Goal: Download file/media

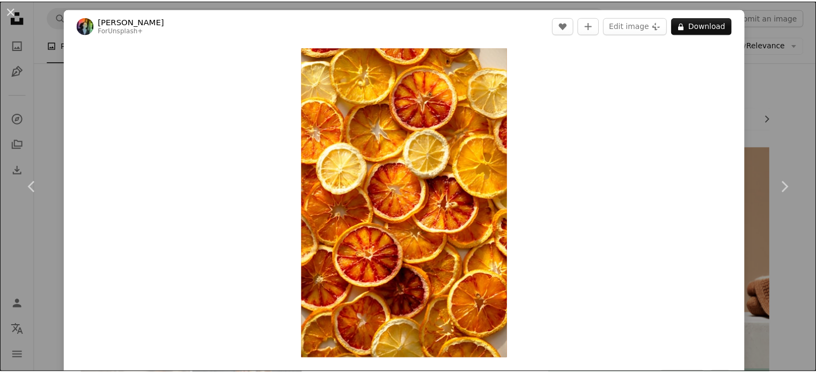
scroll to position [805, 0]
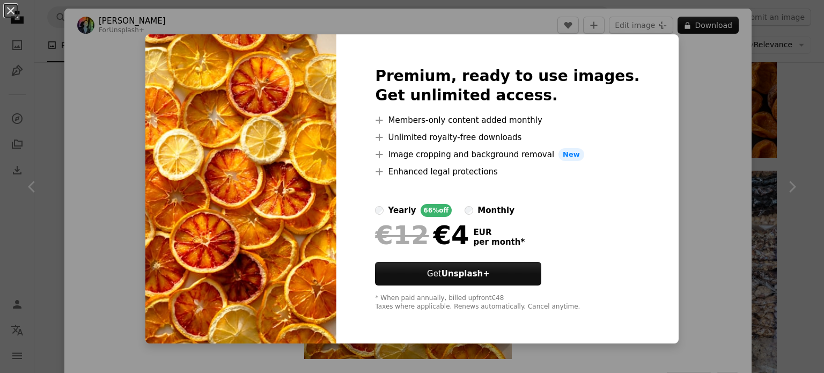
click at [677, 138] on div "An X shape Premium, ready to use images. Get unlimited access. A plus sign Memb…" at bounding box center [412, 186] width 824 height 373
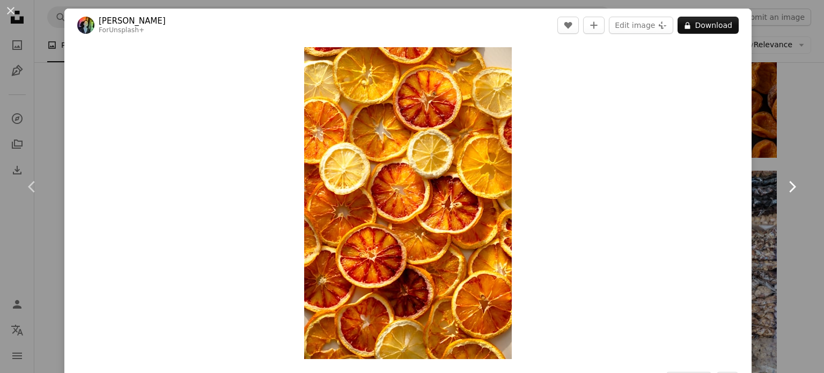
click at [766, 201] on link "Chevron right" at bounding box center [792, 186] width 64 height 103
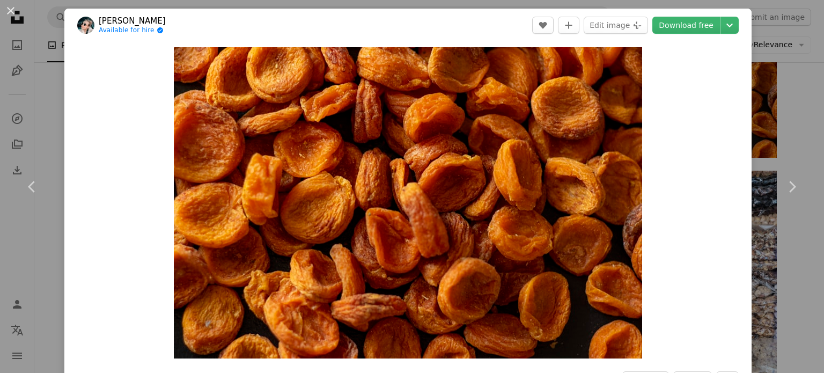
click at [788, 134] on div "An X shape Chevron left Chevron right [PERSON_NAME] Available for hire A checkm…" at bounding box center [412, 186] width 824 height 373
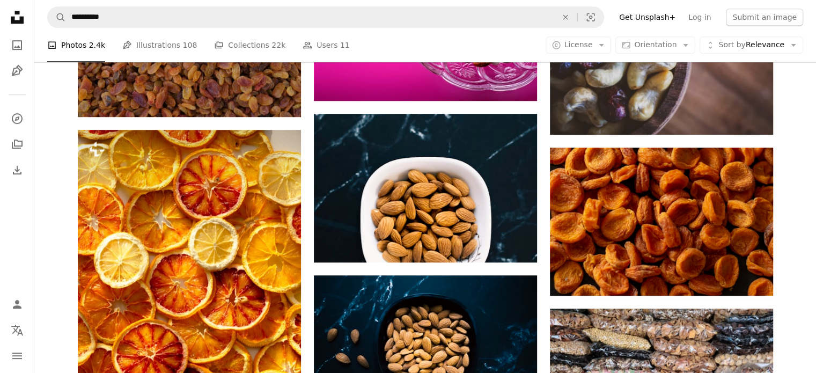
scroll to position [644, 0]
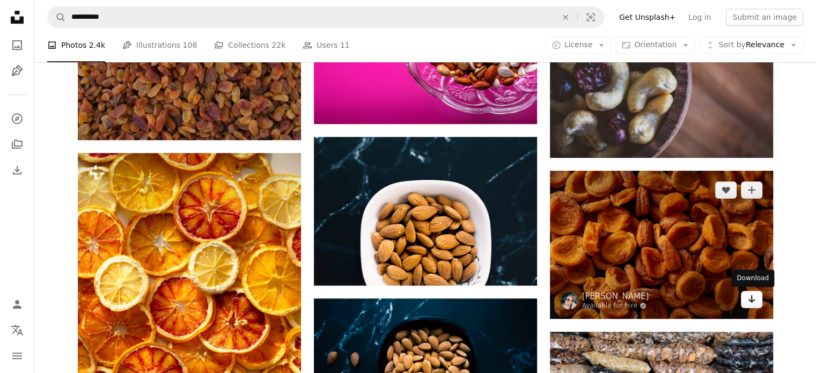
click at [748, 301] on icon "Arrow pointing down" at bounding box center [751, 298] width 9 height 13
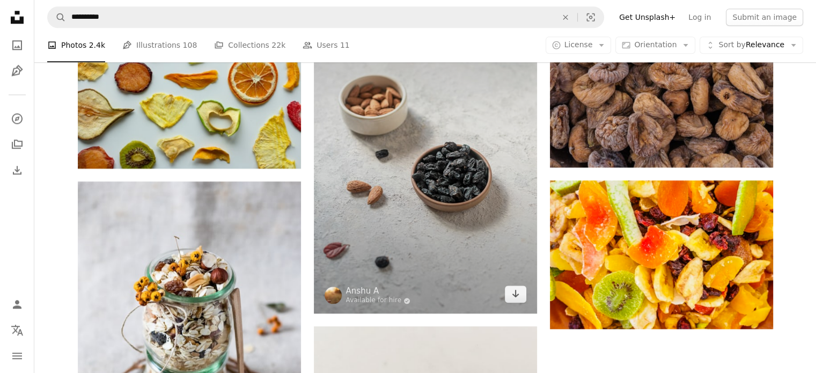
scroll to position [1288, 0]
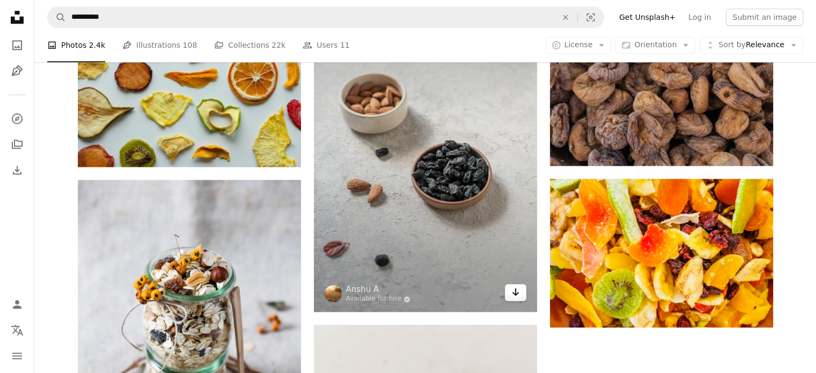
click at [511, 296] on icon "Arrow pointing down" at bounding box center [515, 291] width 9 height 13
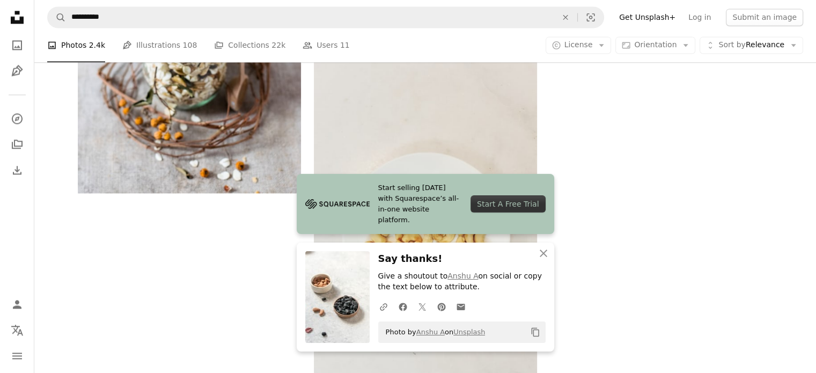
scroll to position [1610, 0]
click at [543, 254] on icon "button" at bounding box center [544, 253] width 8 height 8
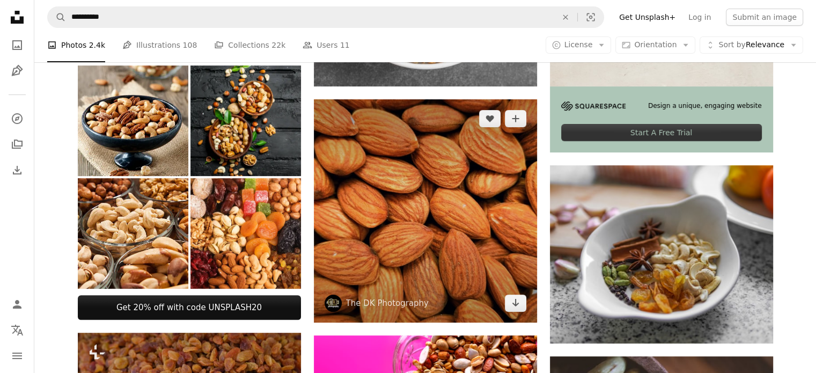
scroll to position [260, 0]
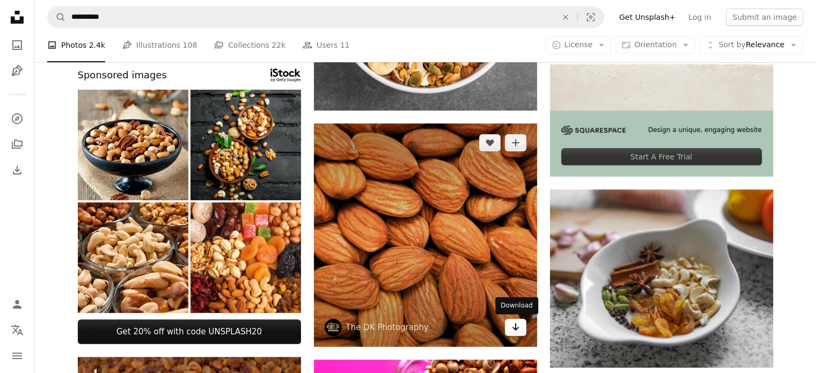
click at [517, 327] on icon "Download" at bounding box center [515, 327] width 7 height 8
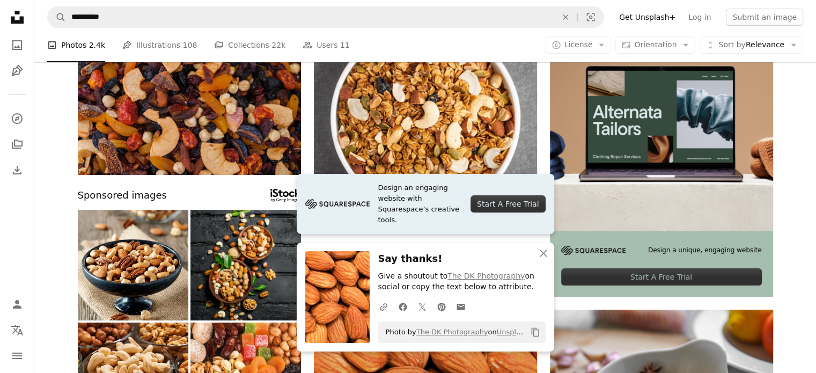
scroll to position [45, 0]
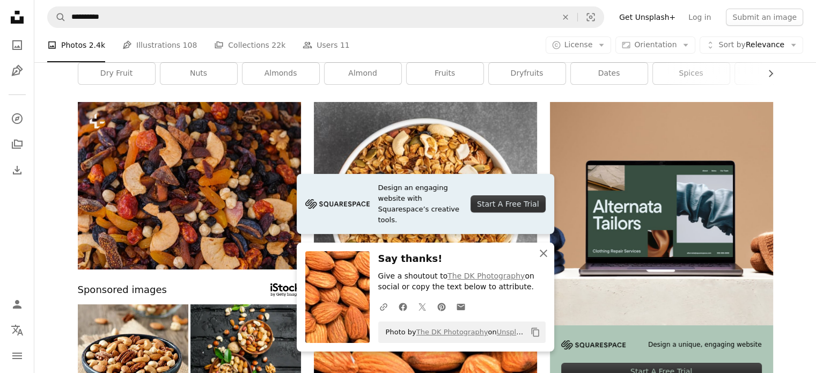
click at [542, 254] on icon "button" at bounding box center [544, 253] width 8 height 8
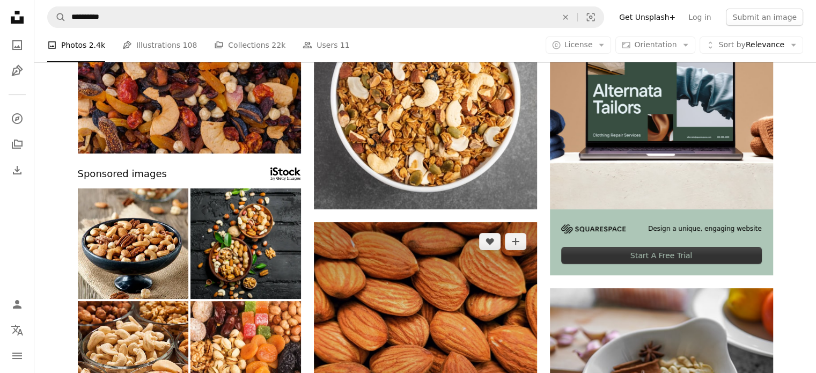
scroll to position [483, 0]
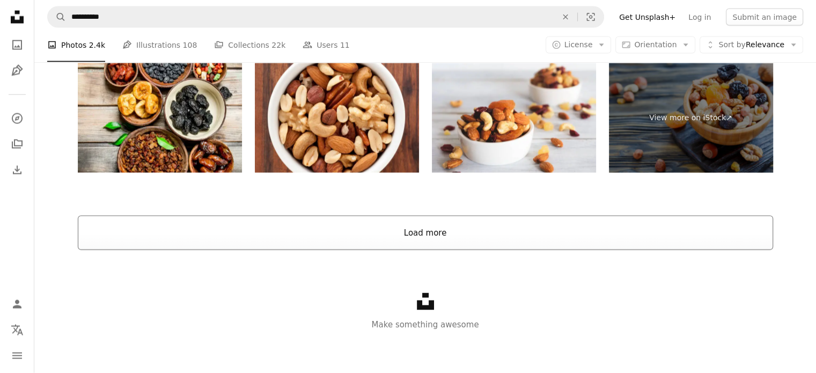
click at [409, 233] on button "Load more" at bounding box center [425, 233] width 695 height 34
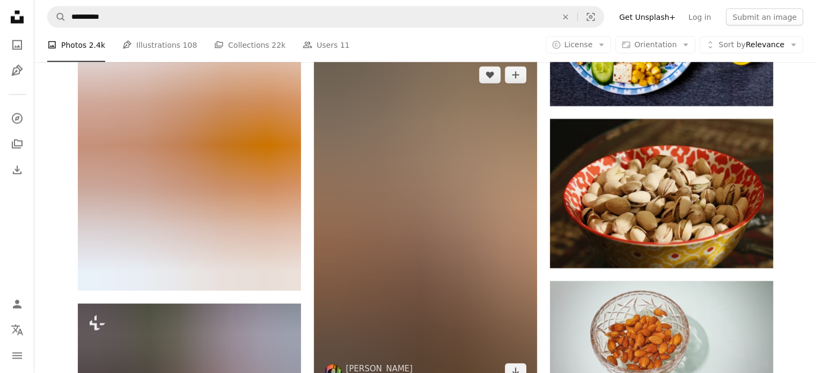
scroll to position [2513, 0]
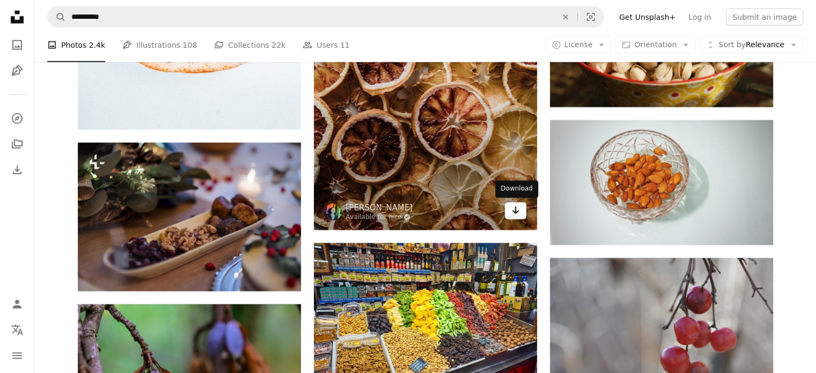
click at [513, 210] on icon "Arrow pointing down" at bounding box center [515, 210] width 9 height 13
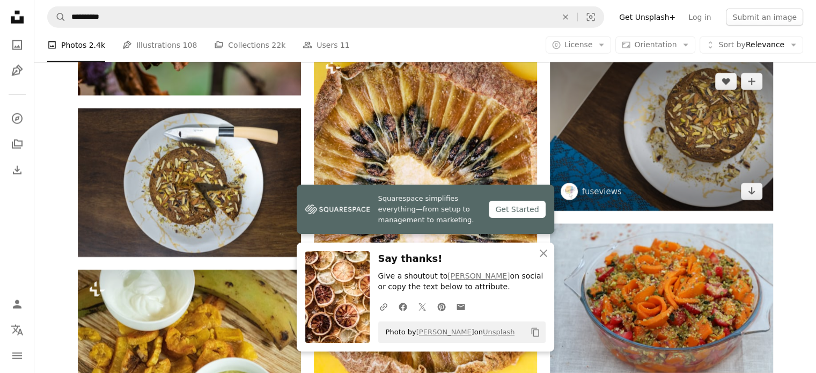
scroll to position [2889, 0]
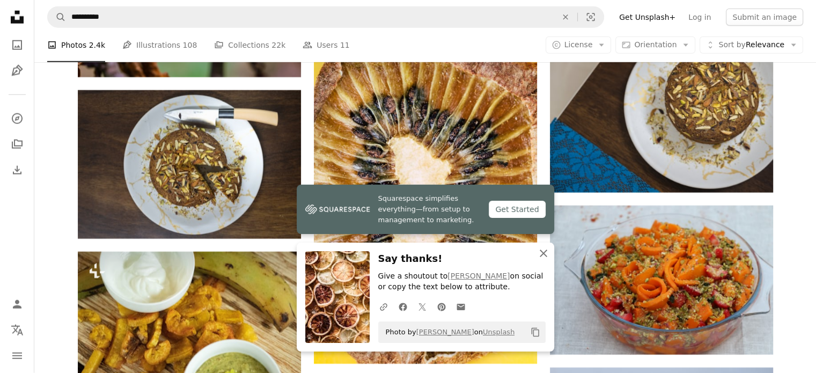
click at [542, 248] on icon "An X shape" at bounding box center [543, 253] width 13 height 13
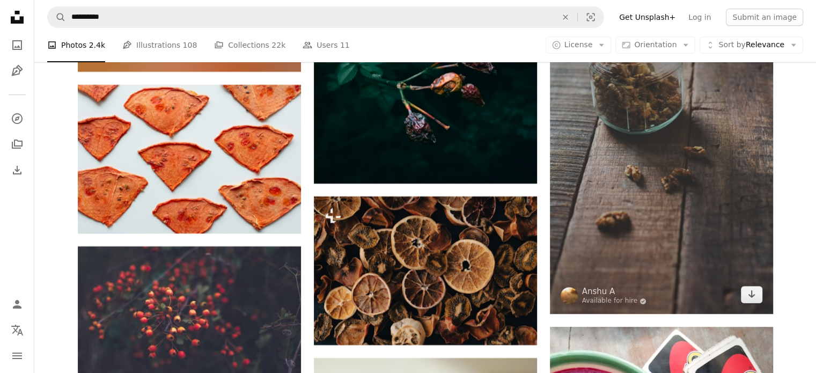
scroll to position [4069, 0]
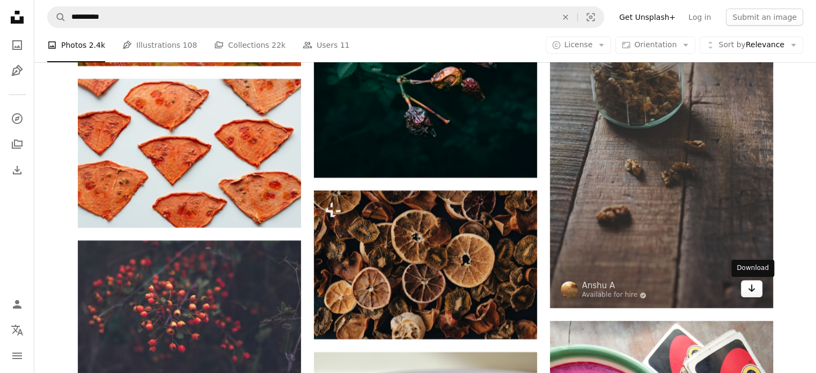
click at [755, 289] on icon "Arrow pointing down" at bounding box center [751, 288] width 9 height 13
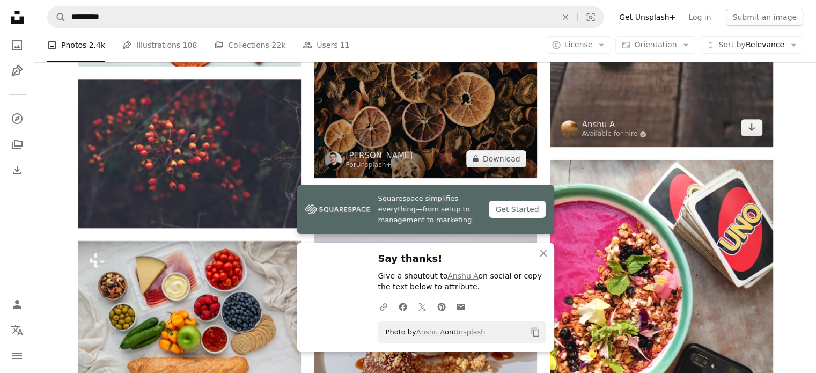
scroll to position [4337, 0]
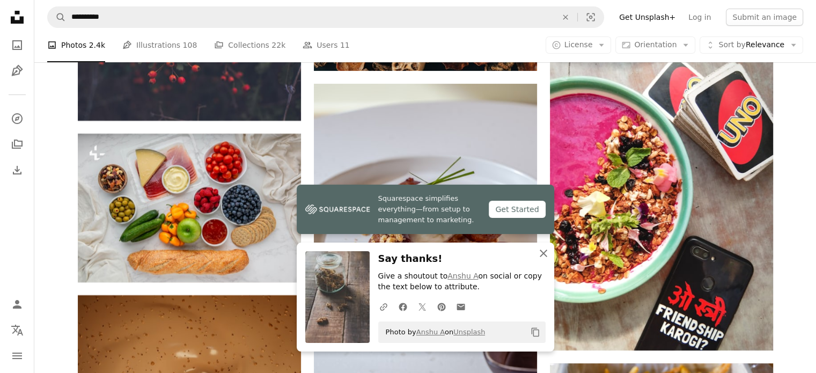
click at [542, 255] on icon "button" at bounding box center [544, 253] width 8 height 8
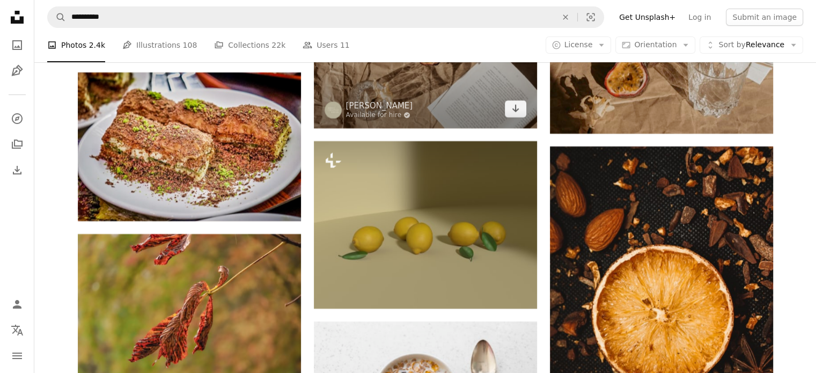
scroll to position [8468, 0]
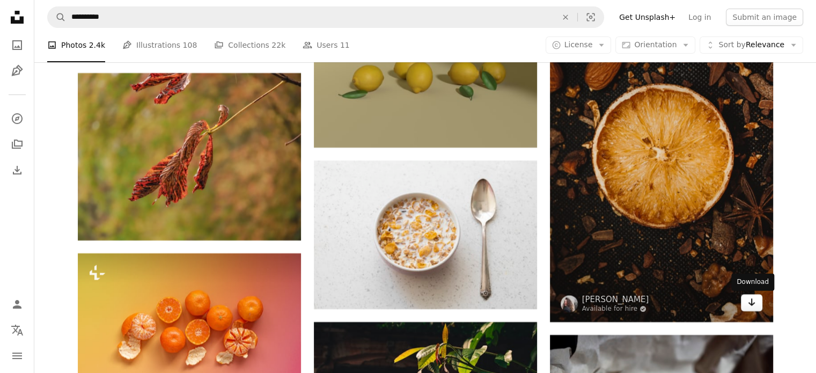
click at [750, 298] on icon "Arrow pointing down" at bounding box center [751, 302] width 9 height 13
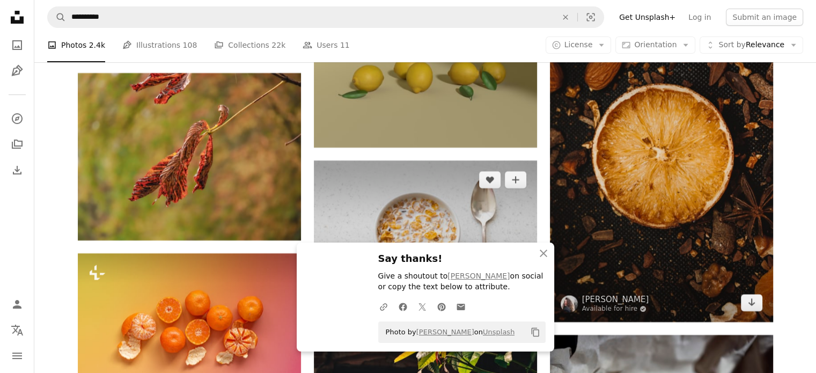
scroll to position [8683, 0]
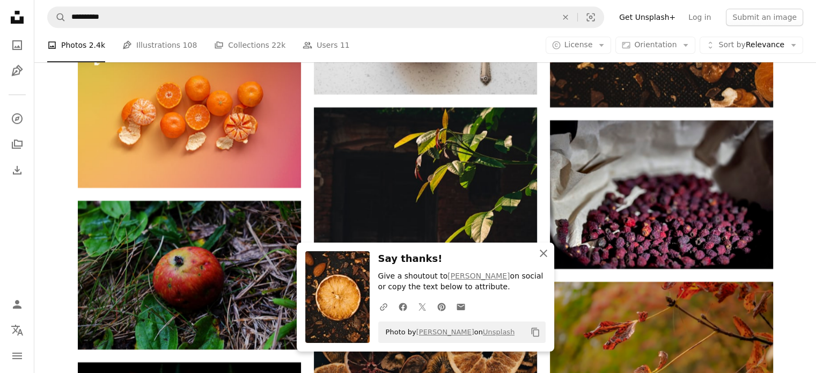
click at [542, 254] on icon "button" at bounding box center [544, 253] width 8 height 8
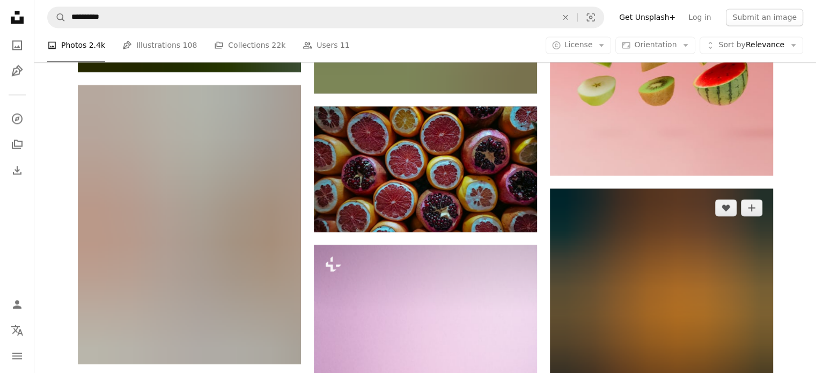
scroll to position [13995, 0]
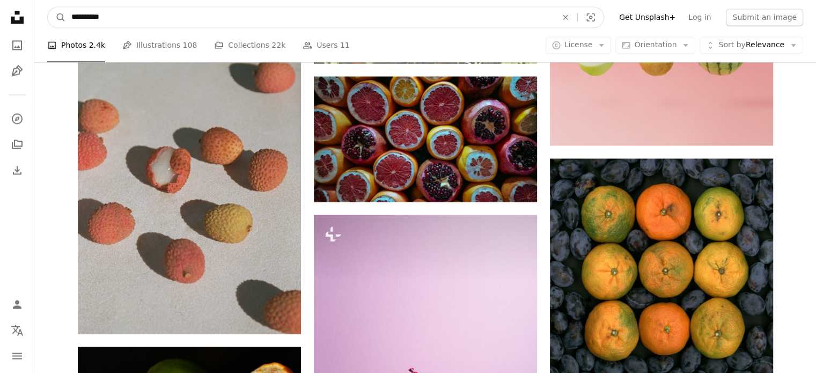
drag, startPoint x: 69, startPoint y: 12, endPoint x: 0, endPoint y: 8, distance: 68.8
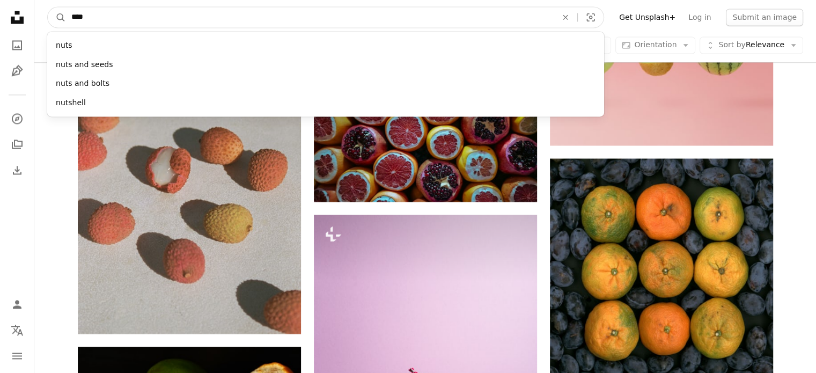
type input "****"
click at [48, 7] on button "A magnifying glass" at bounding box center [57, 17] width 18 height 20
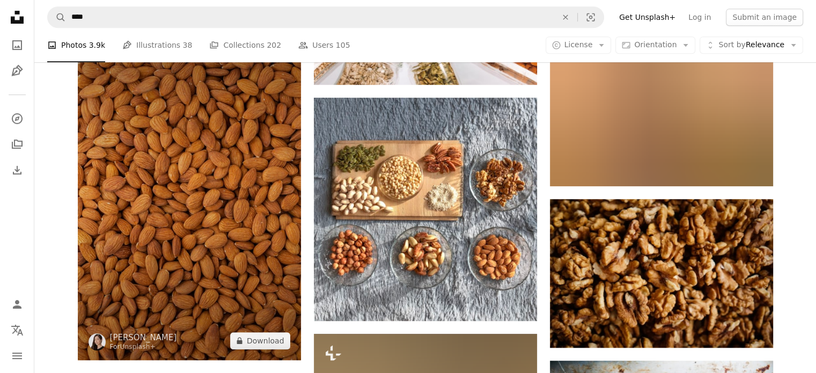
scroll to position [644, 0]
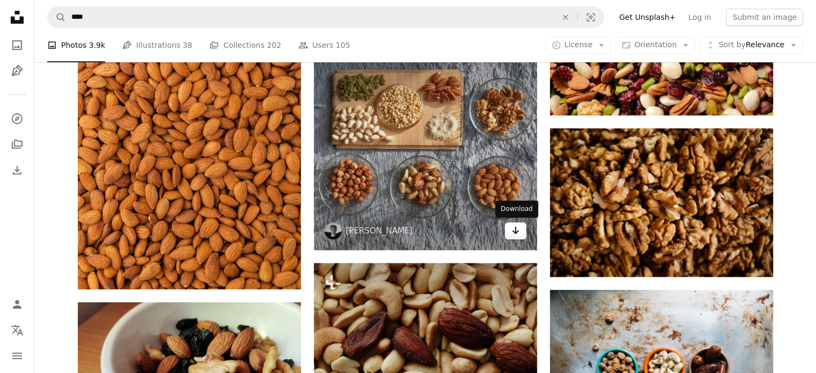
click at [513, 232] on icon "Arrow pointing down" at bounding box center [515, 230] width 9 height 13
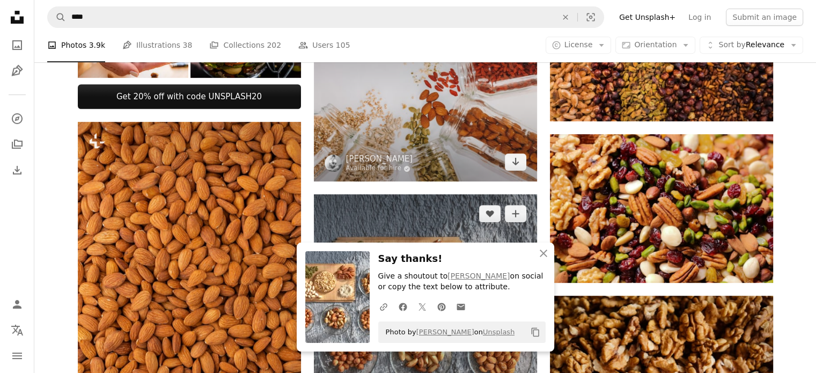
scroll to position [483, 0]
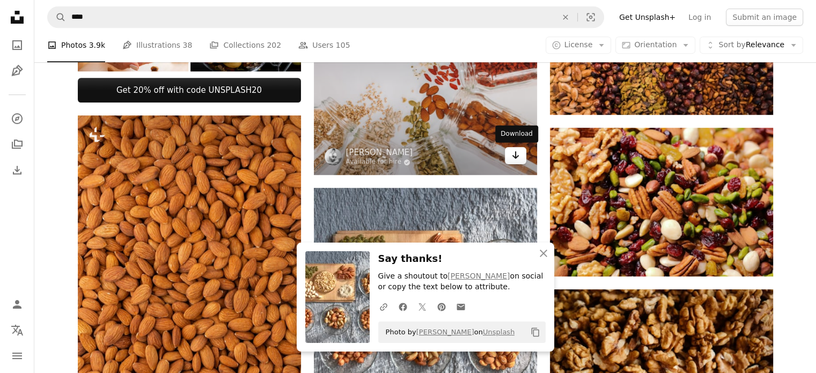
click at [515, 160] on icon "Arrow pointing down" at bounding box center [515, 155] width 9 height 13
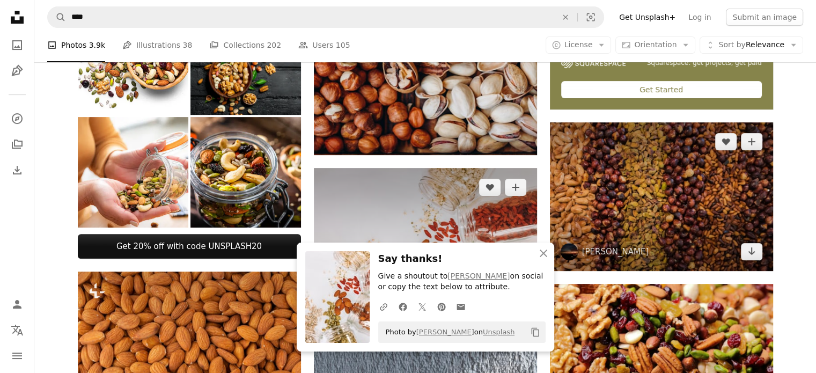
scroll to position [322, 0]
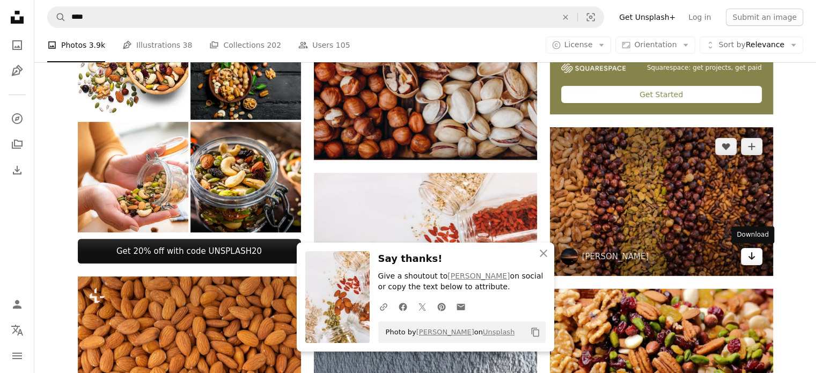
click at [754, 254] on icon "Arrow pointing down" at bounding box center [751, 255] width 9 height 13
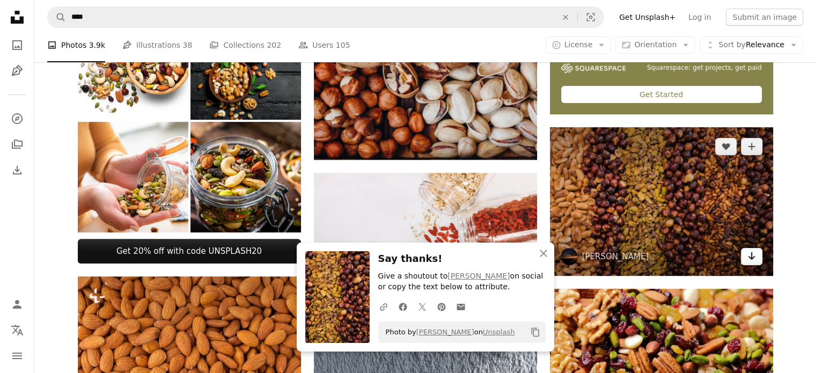
click at [751, 254] on icon "Download" at bounding box center [751, 256] width 7 height 8
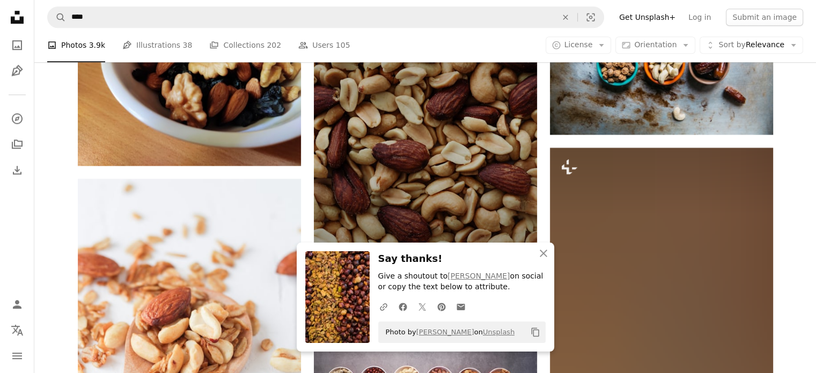
scroll to position [966, 0]
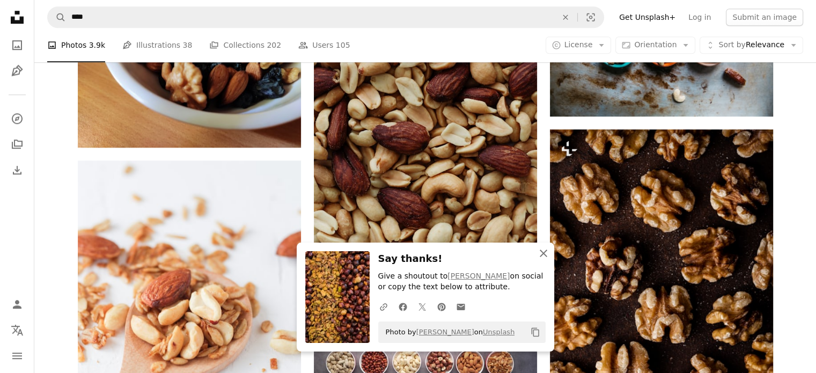
click at [542, 254] on icon "button" at bounding box center [544, 253] width 8 height 8
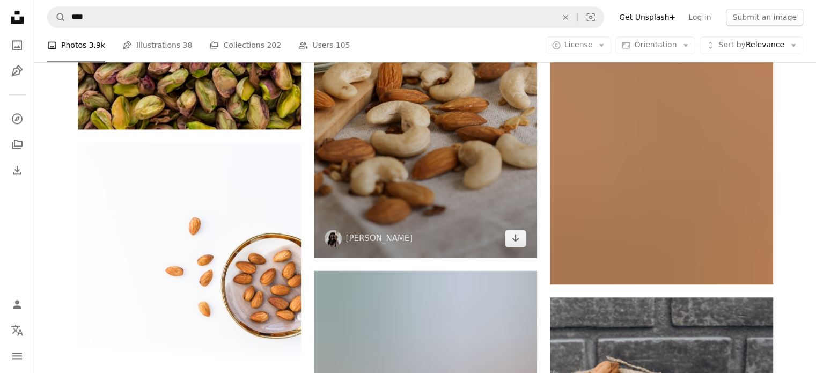
scroll to position [1502, 0]
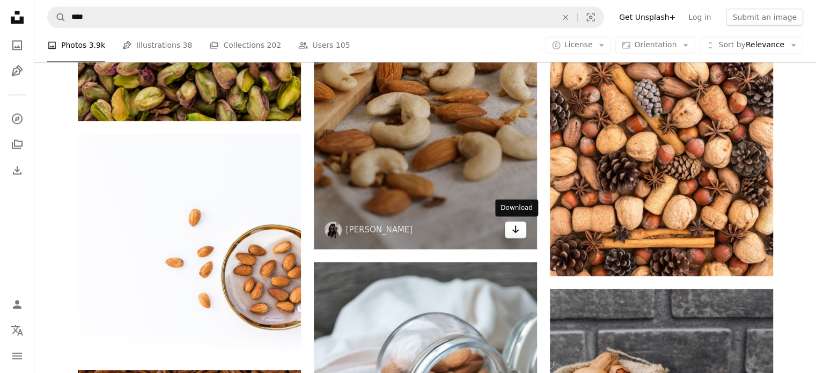
click at [517, 227] on icon "Arrow pointing down" at bounding box center [515, 229] width 9 height 13
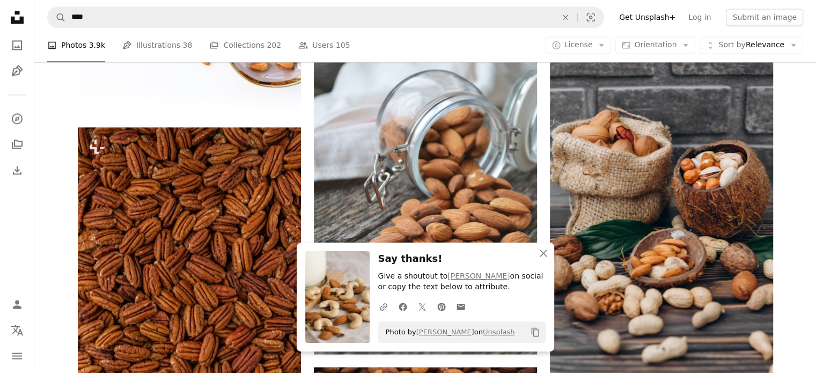
scroll to position [1771, 0]
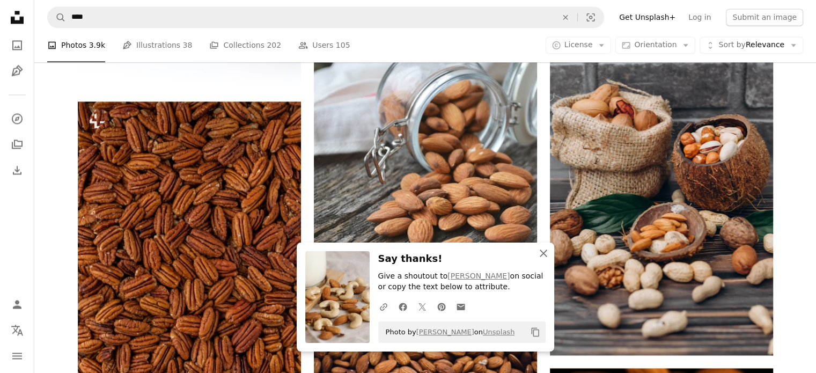
click at [545, 253] on icon "button" at bounding box center [544, 253] width 8 height 8
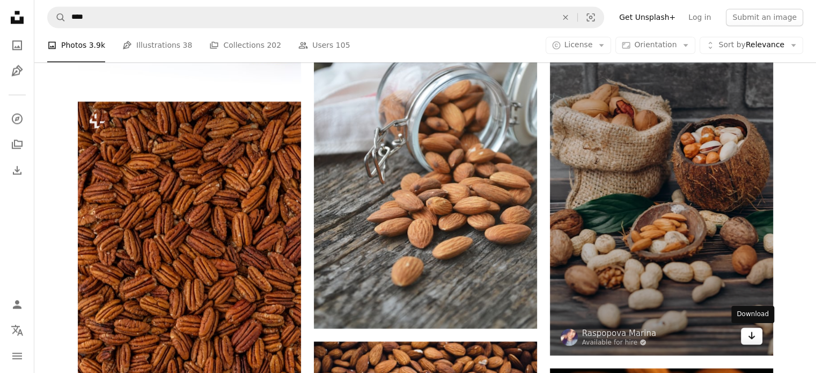
click at [750, 339] on icon "Arrow pointing down" at bounding box center [751, 335] width 9 height 13
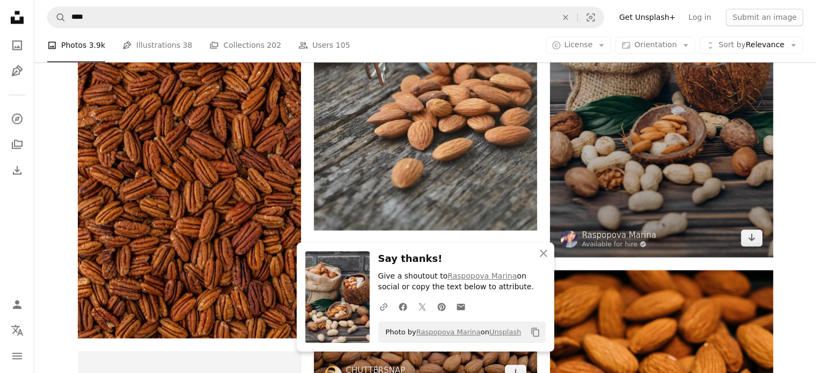
scroll to position [1931, 0]
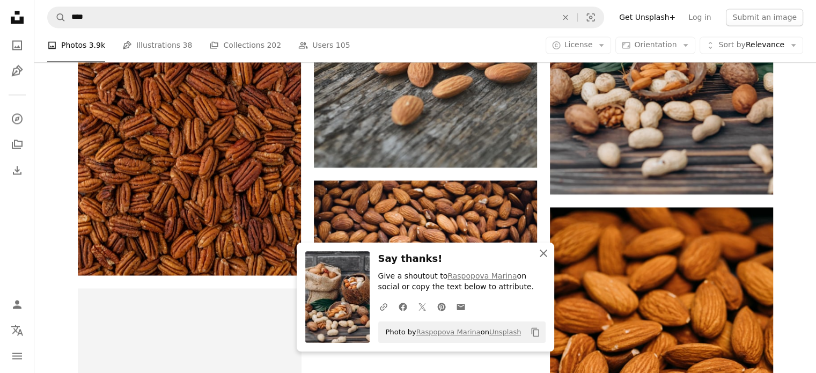
click at [546, 253] on icon "An X shape" at bounding box center [543, 253] width 13 height 13
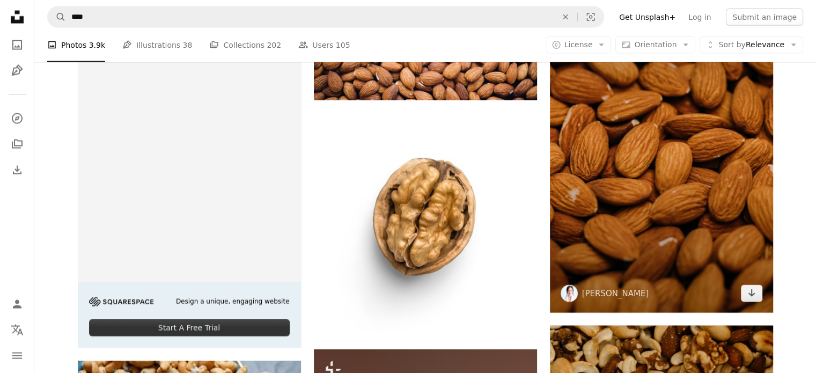
scroll to position [2200, 0]
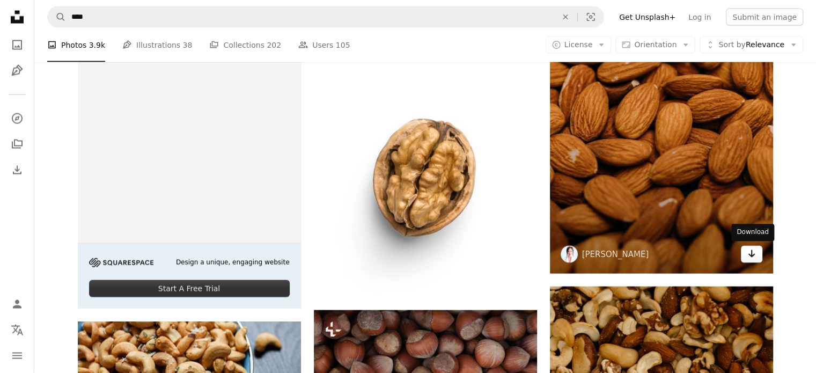
click at [753, 254] on icon "Arrow pointing down" at bounding box center [751, 253] width 9 height 13
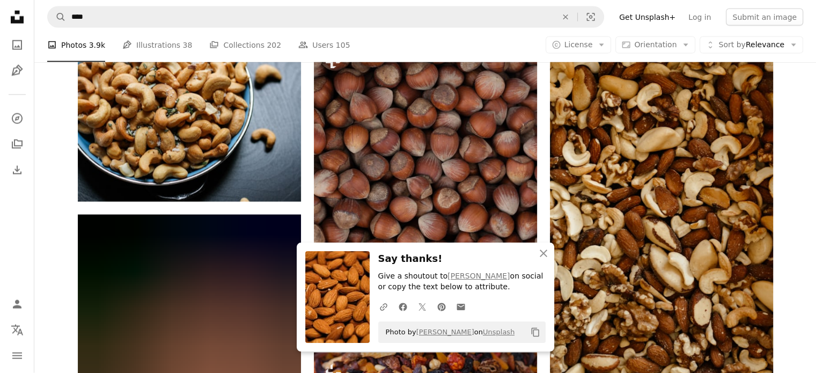
scroll to position [2575, 0]
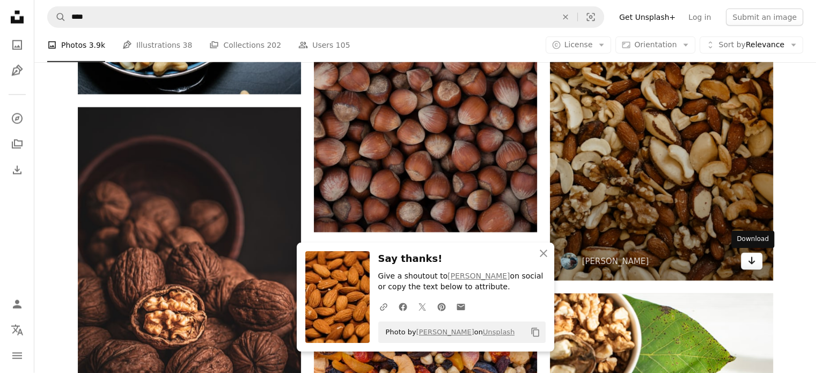
click at [745, 261] on link "Arrow pointing down" at bounding box center [751, 261] width 21 height 17
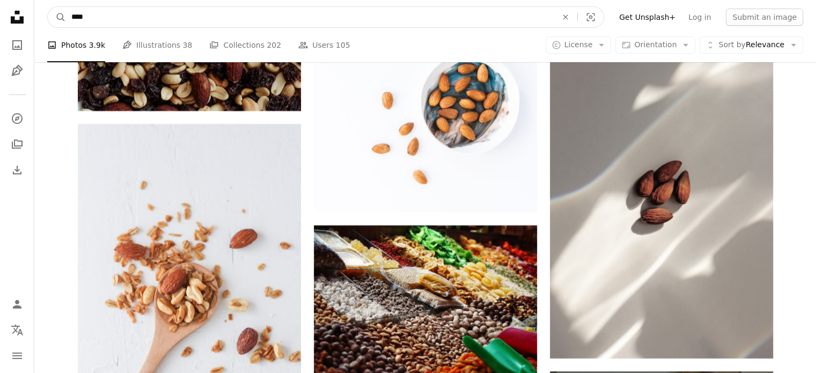
scroll to position [3659, 0]
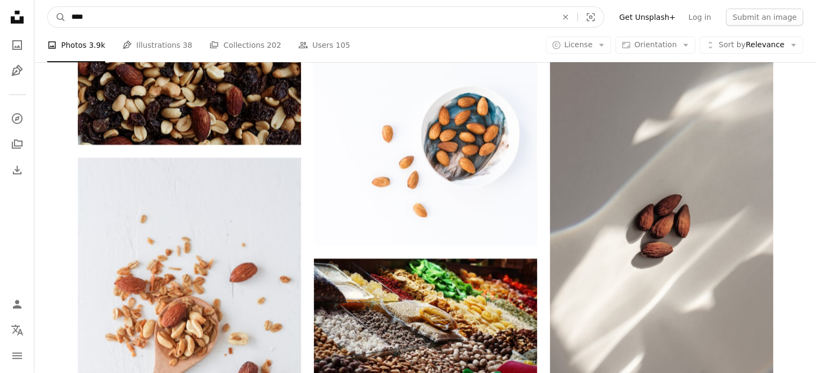
drag, startPoint x: 105, startPoint y: 13, endPoint x: 0, endPoint y: -5, distance: 106.2
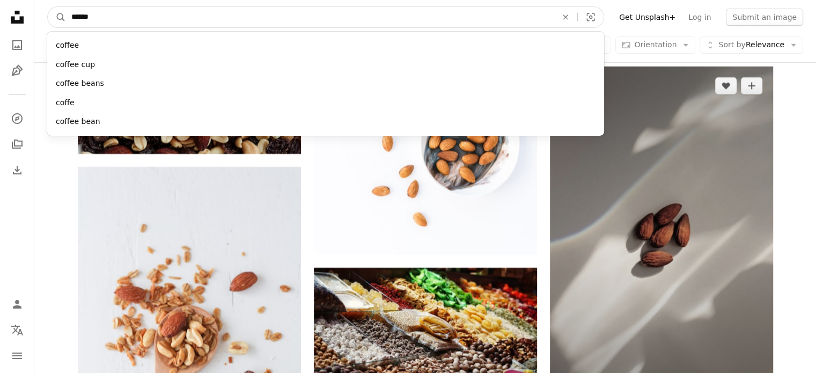
type input "******"
click at [48, 7] on button "A magnifying glass" at bounding box center [57, 17] width 18 height 20
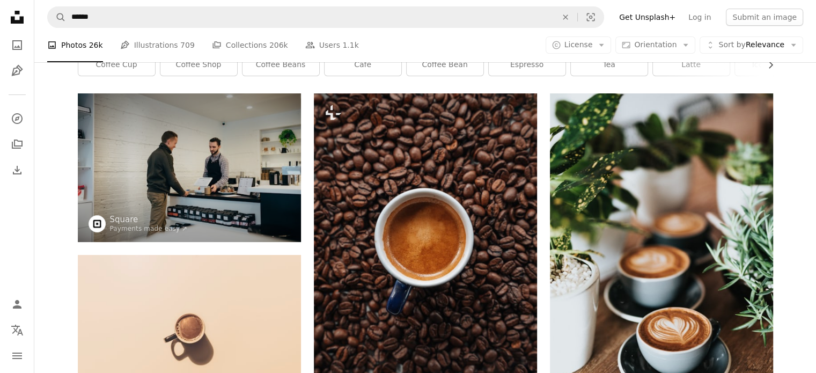
scroll to position [268, 0]
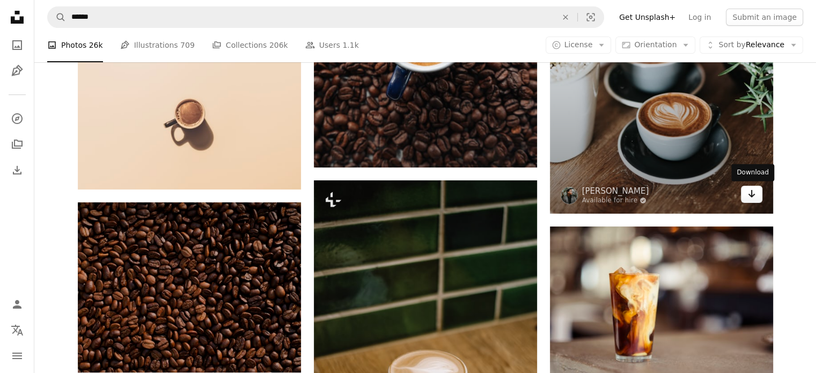
click at [752, 197] on icon "Arrow pointing down" at bounding box center [751, 193] width 9 height 13
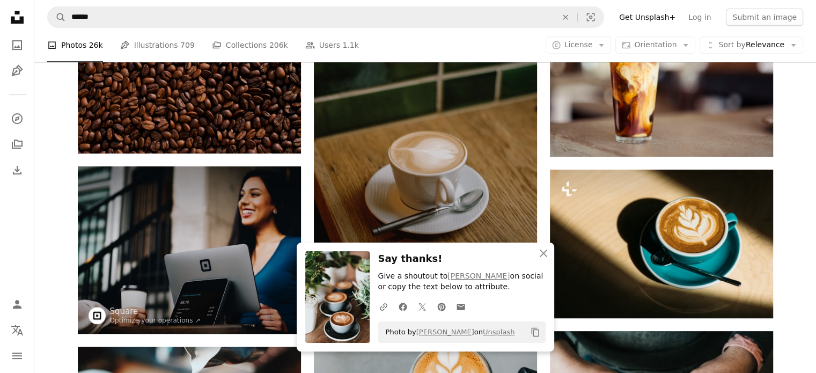
scroll to position [429, 0]
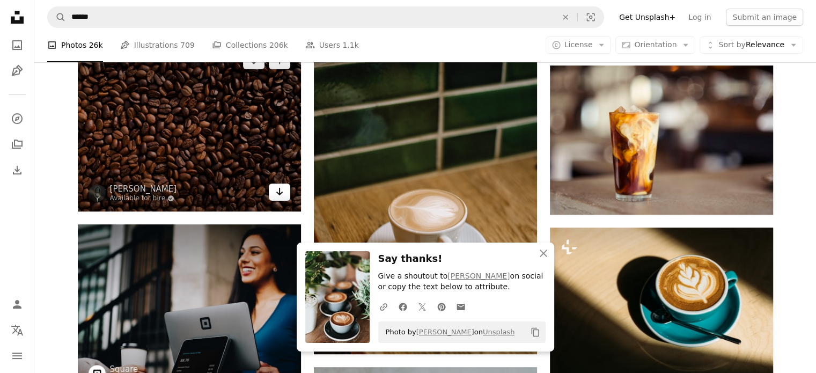
click at [283, 193] on link "Arrow pointing down" at bounding box center [279, 191] width 21 height 17
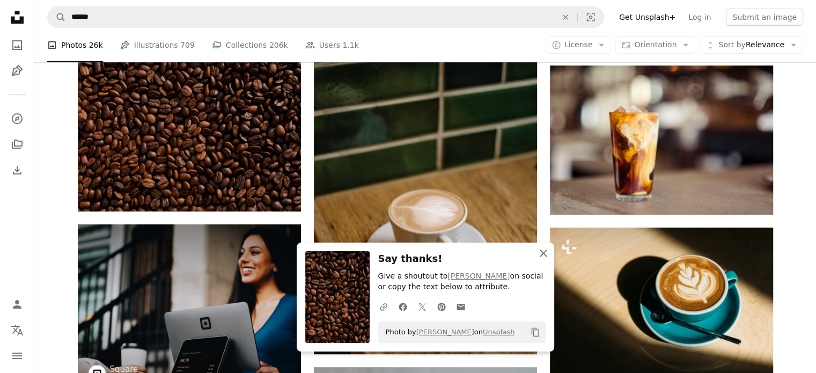
click at [544, 254] on icon "button" at bounding box center [544, 253] width 8 height 8
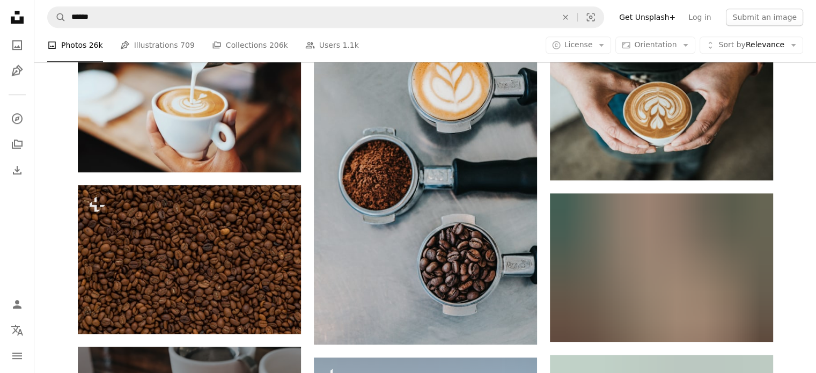
scroll to position [805, 0]
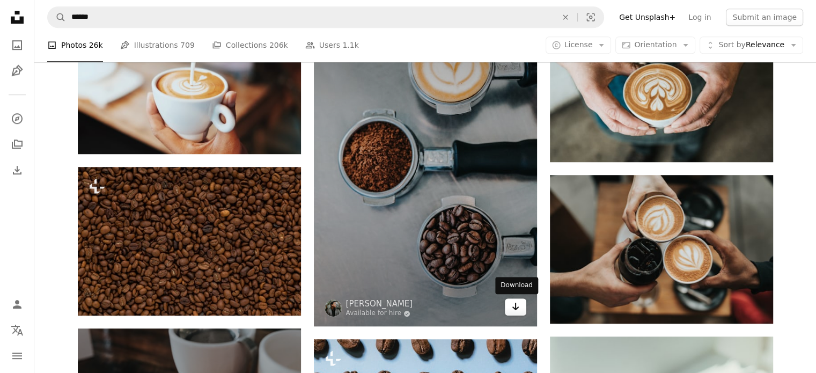
click at [517, 306] on icon "Arrow pointing down" at bounding box center [515, 306] width 9 height 13
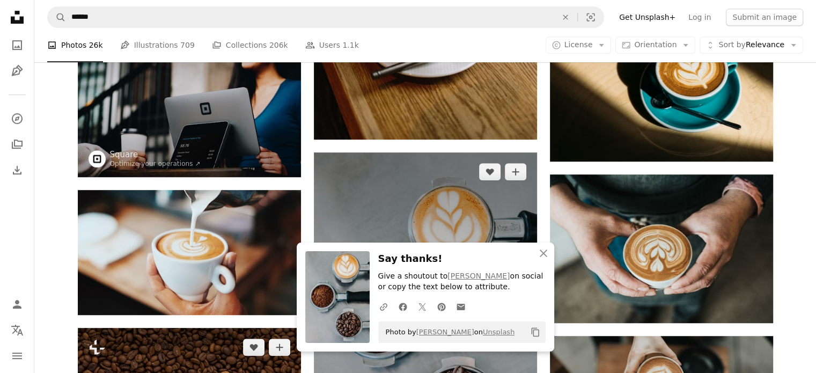
scroll to position [697, 0]
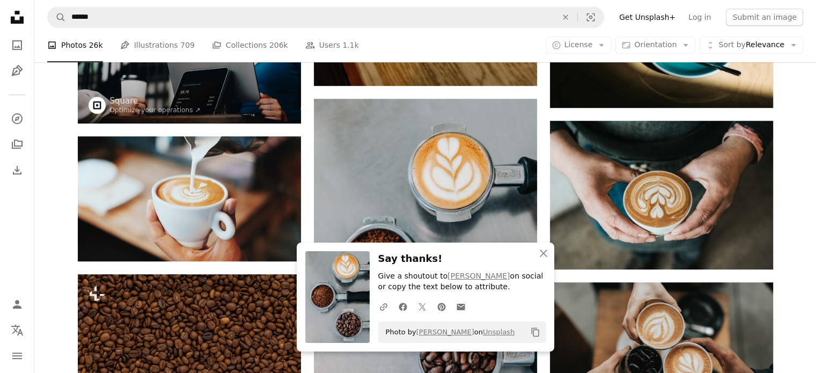
click at [544, 252] on icon "button" at bounding box center [544, 253] width 8 height 8
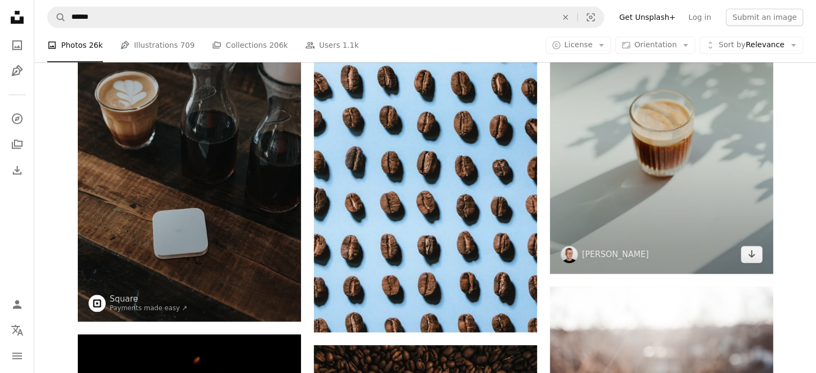
scroll to position [1180, 0]
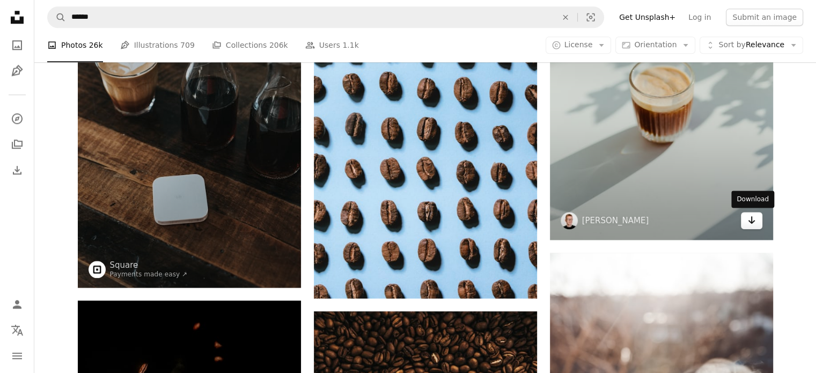
click at [755, 219] on icon "Arrow pointing down" at bounding box center [751, 220] width 9 height 13
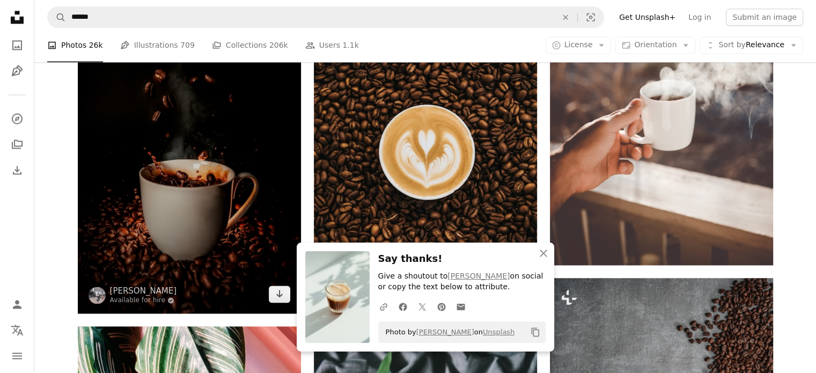
scroll to position [1395, 0]
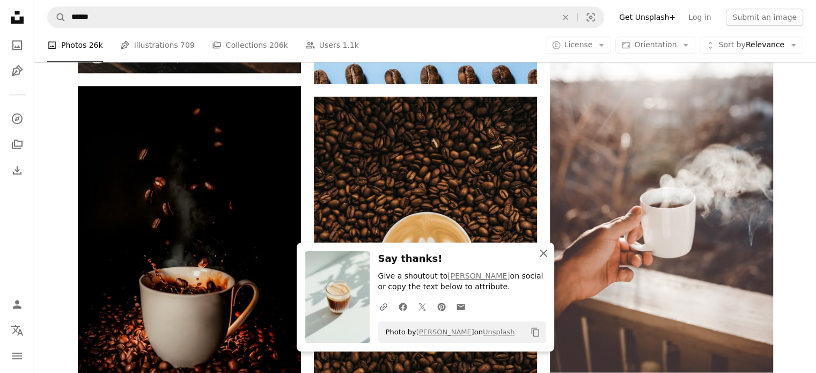
click at [542, 248] on icon "An X shape" at bounding box center [543, 253] width 13 height 13
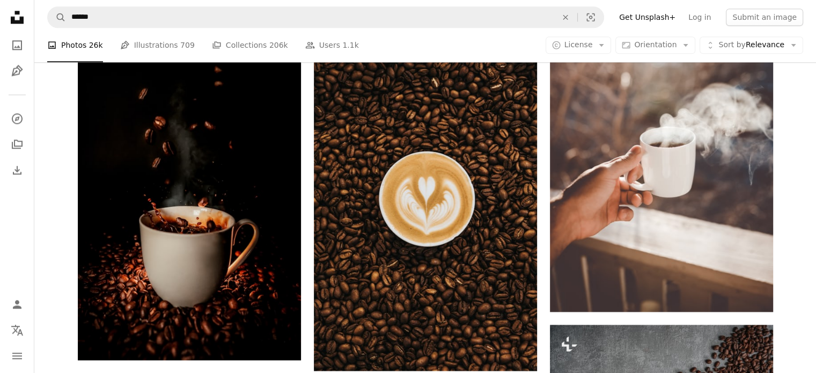
scroll to position [1502, 0]
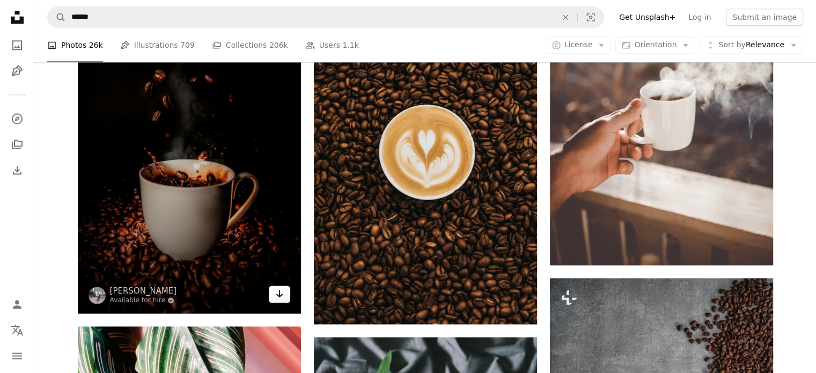
click at [279, 297] on icon "Download" at bounding box center [279, 294] width 7 height 8
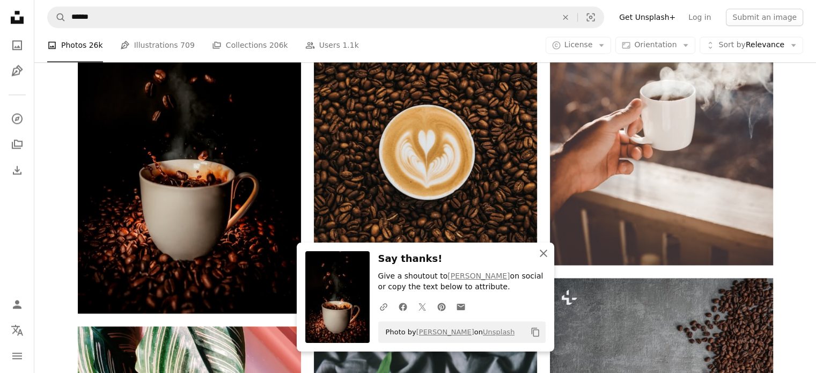
click at [547, 251] on icon "An X shape" at bounding box center [543, 253] width 13 height 13
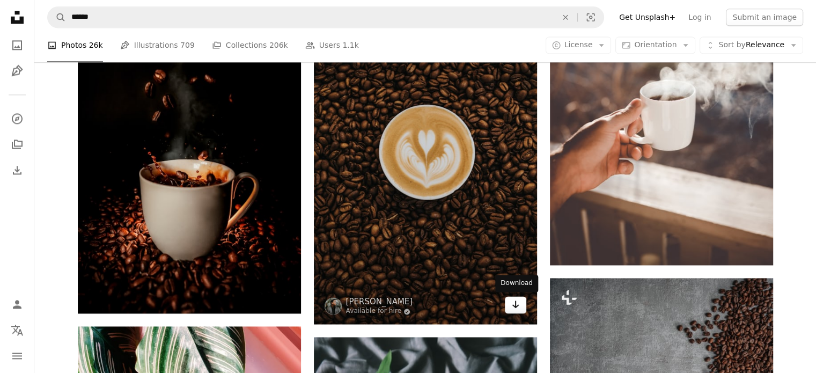
click at [515, 307] on icon "Arrow pointing down" at bounding box center [515, 304] width 9 height 13
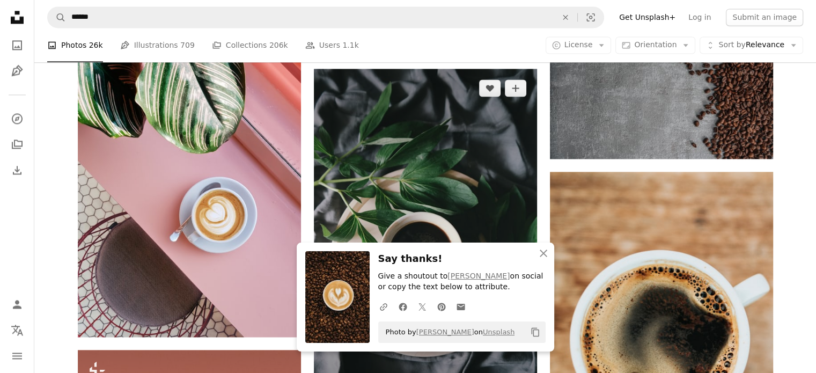
scroll to position [1824, 0]
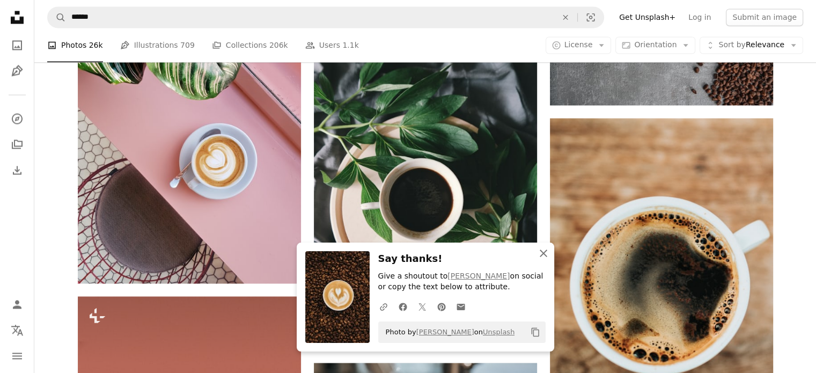
click at [542, 247] on icon "An X shape" at bounding box center [543, 253] width 13 height 13
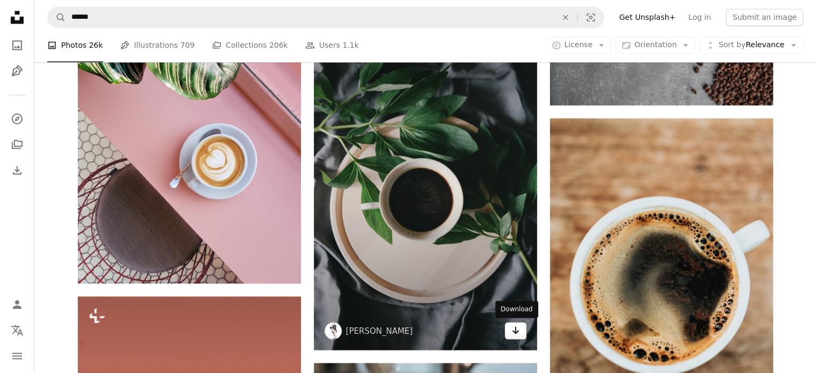
click at [518, 328] on icon "Arrow pointing down" at bounding box center [515, 330] width 9 height 13
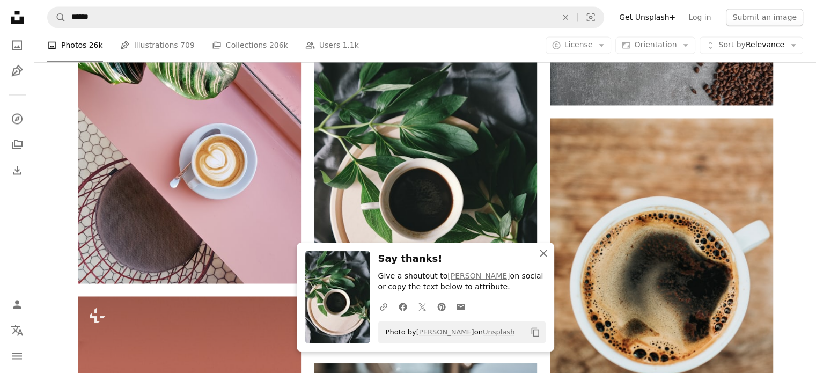
click at [541, 255] on icon "button" at bounding box center [544, 253] width 8 height 8
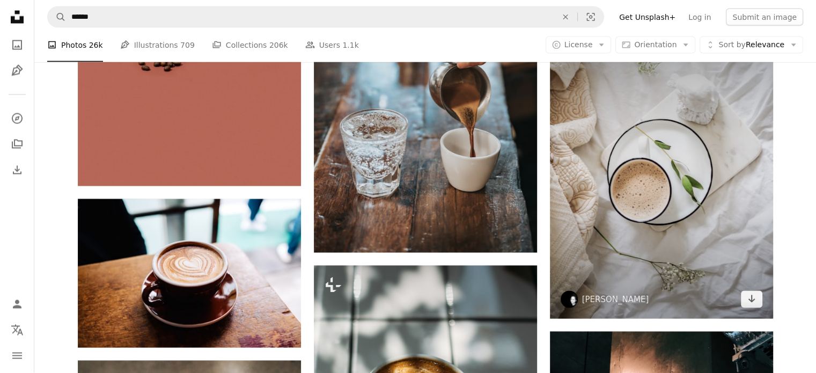
scroll to position [2307, 0]
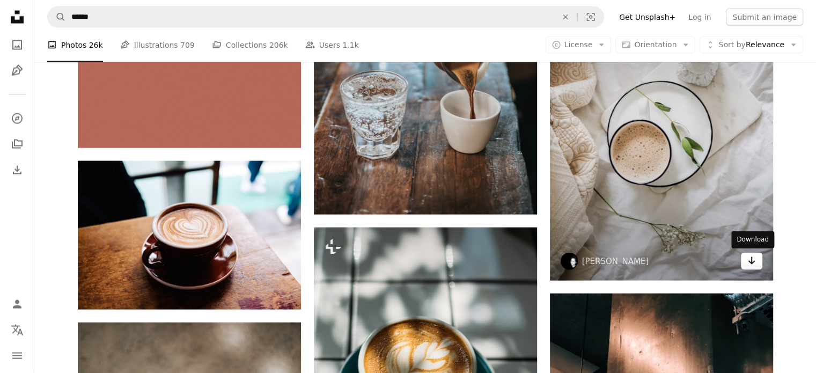
click at [748, 261] on icon "Download" at bounding box center [751, 261] width 7 height 8
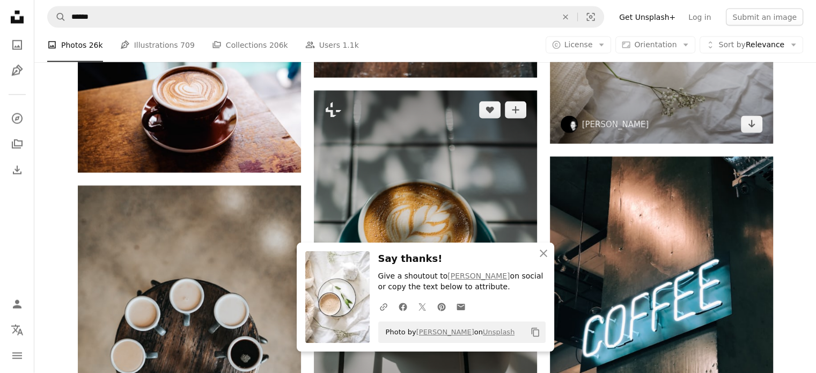
scroll to position [2522, 0]
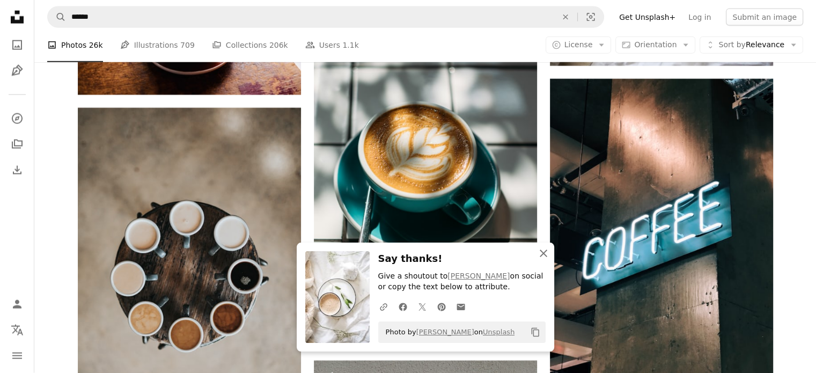
click at [542, 253] on icon "button" at bounding box center [544, 253] width 8 height 8
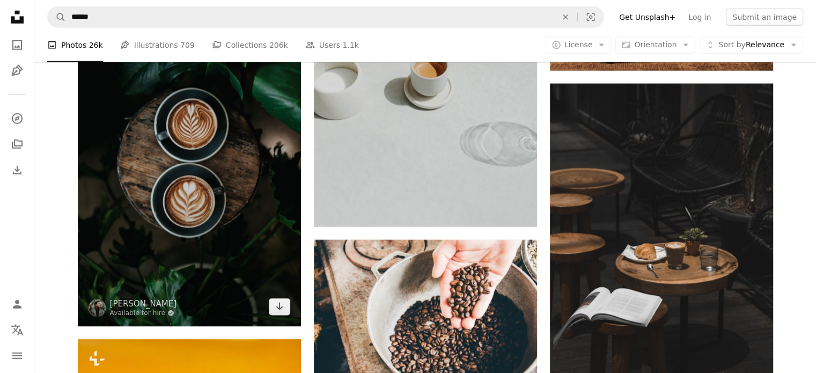
scroll to position [3005, 0]
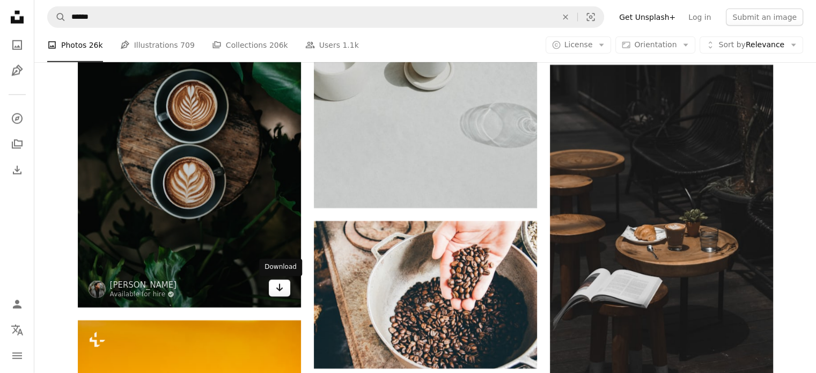
click at [281, 285] on icon "Arrow pointing down" at bounding box center [279, 287] width 9 height 13
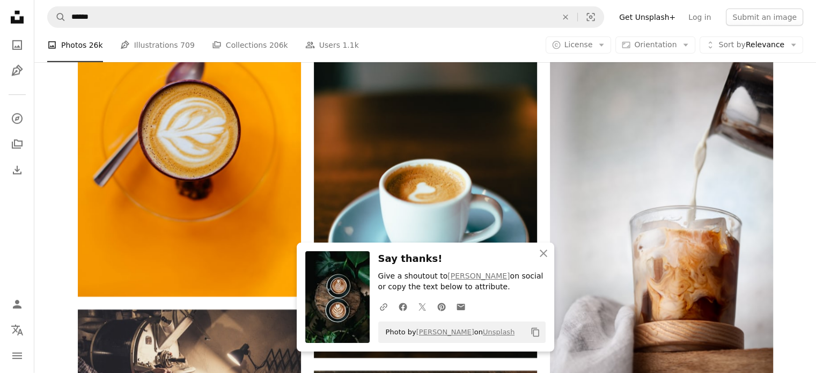
scroll to position [3380, 0]
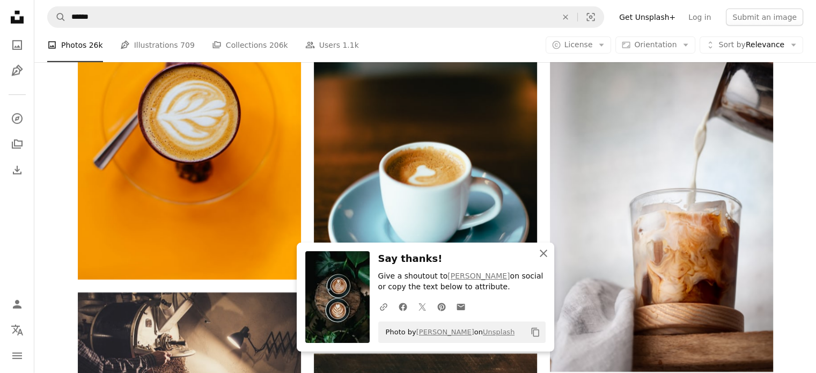
click at [543, 255] on icon "An X shape" at bounding box center [543, 253] width 13 height 13
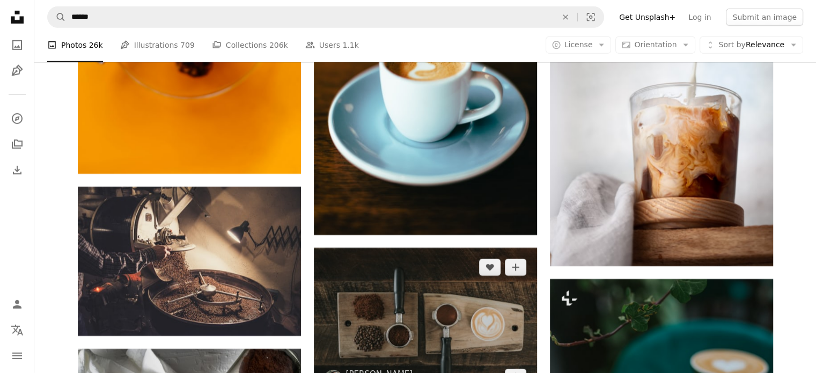
scroll to position [3595, 0]
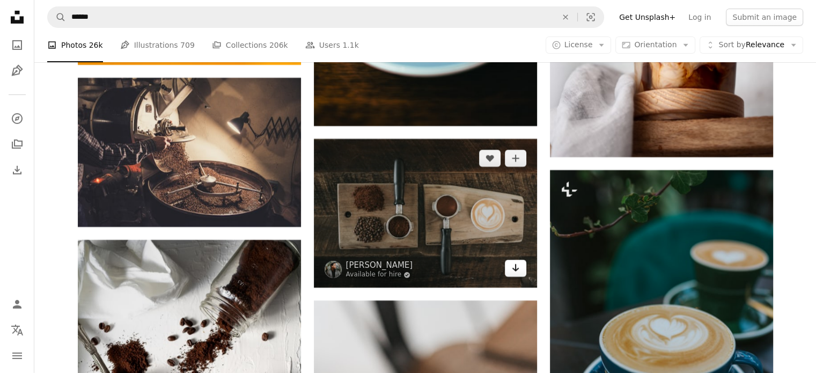
click at [512, 270] on icon "Arrow pointing down" at bounding box center [515, 267] width 9 height 13
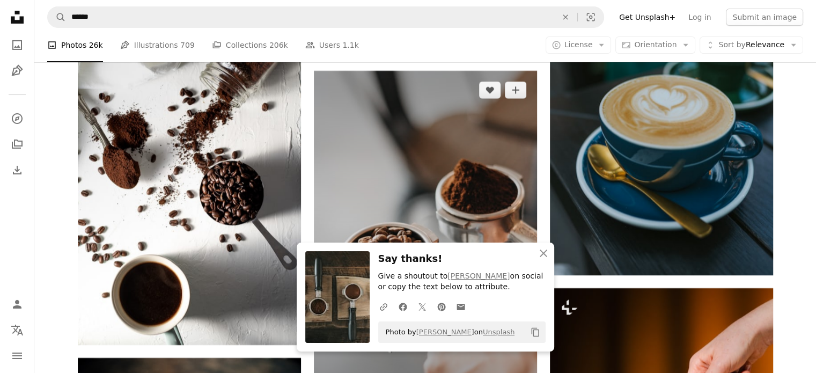
scroll to position [3917, 0]
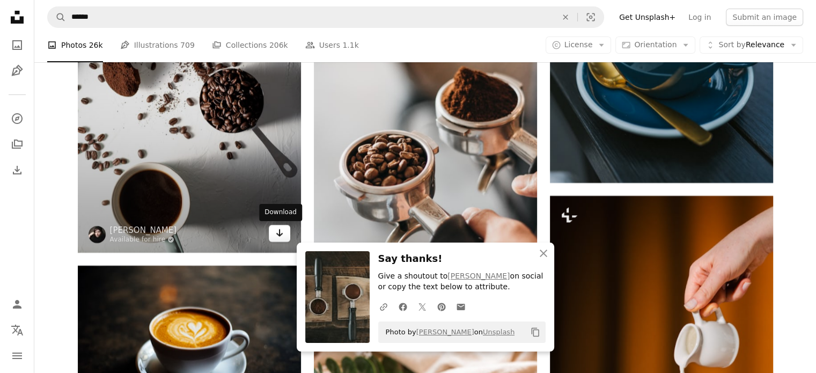
click at [277, 233] on icon "Download" at bounding box center [279, 233] width 7 height 8
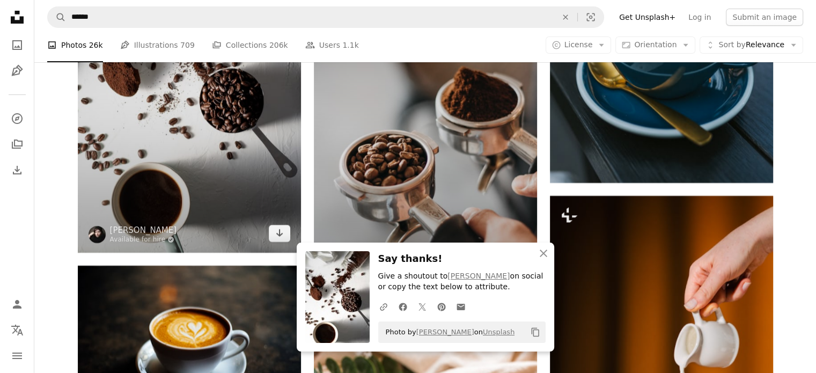
scroll to position [3970, 0]
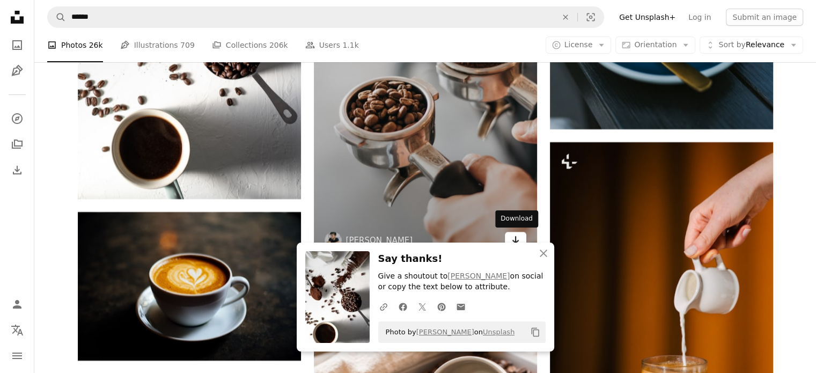
click at [515, 237] on icon "Download" at bounding box center [515, 240] width 7 height 8
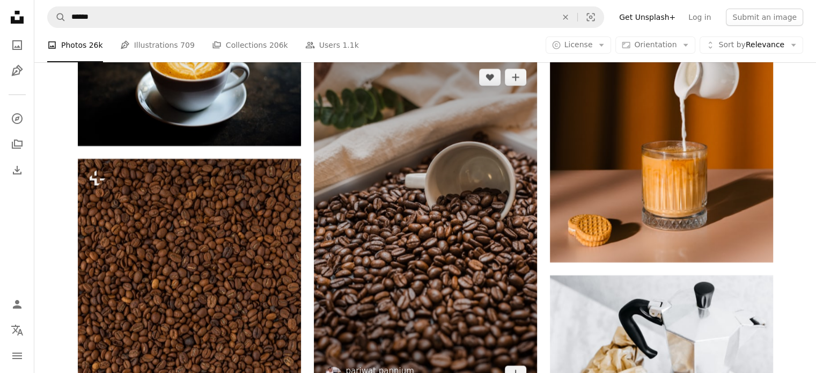
scroll to position [4346, 0]
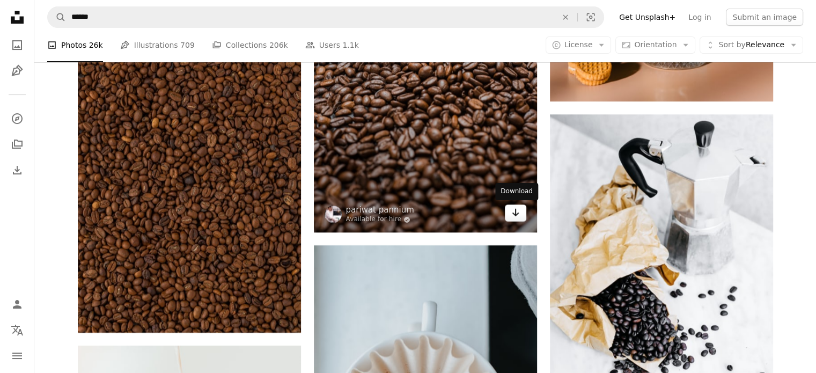
click at [510, 218] on link "Arrow pointing down" at bounding box center [515, 212] width 21 height 17
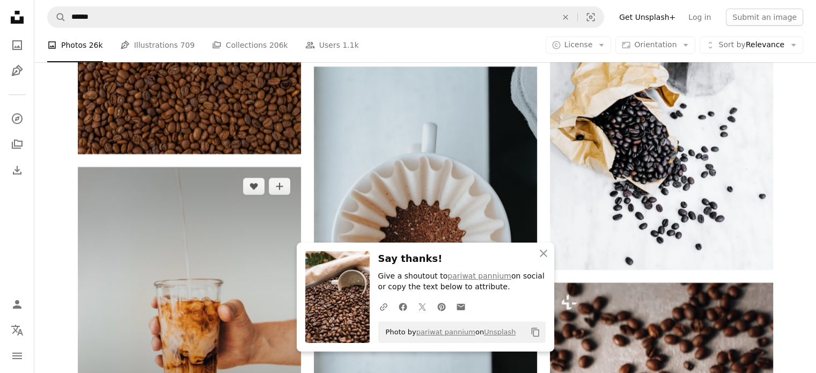
scroll to position [4614, 0]
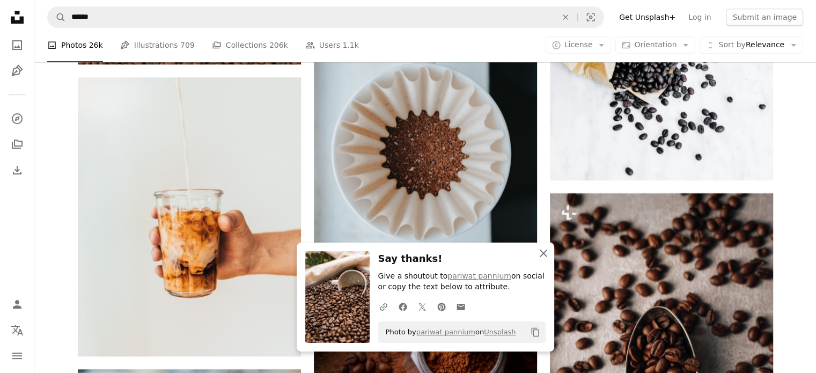
click at [545, 253] on icon "An X shape" at bounding box center [543, 253] width 13 height 13
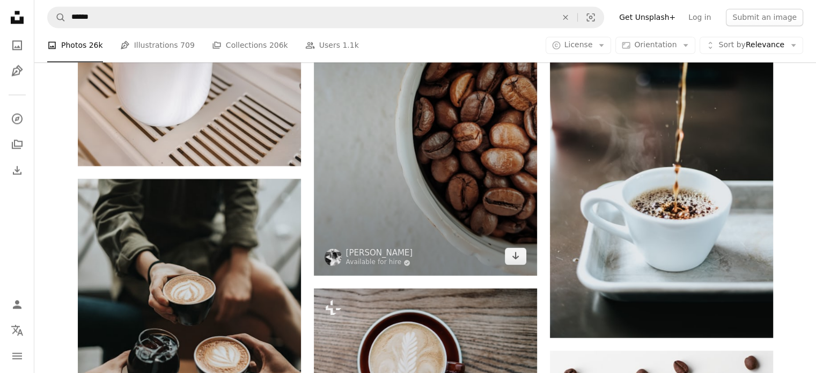
scroll to position [5848, 0]
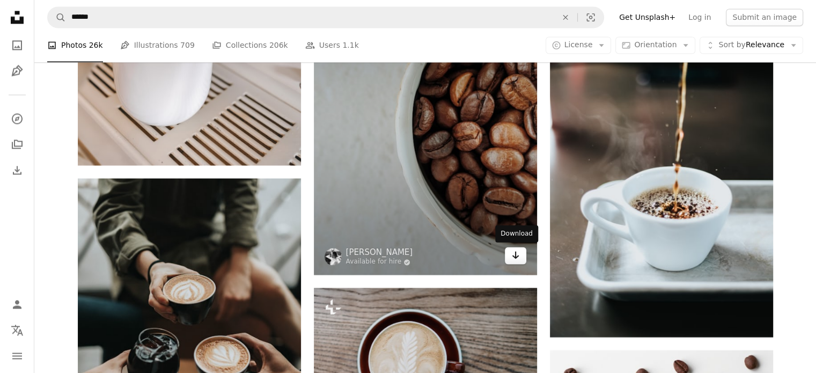
click at [512, 254] on icon "Arrow pointing down" at bounding box center [515, 254] width 9 height 13
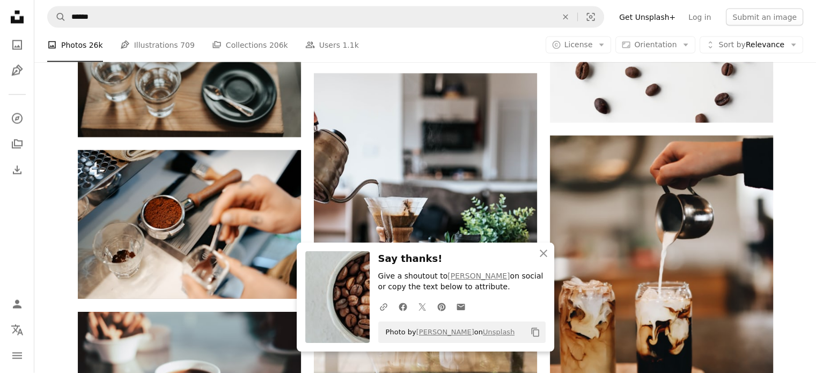
scroll to position [6277, 0]
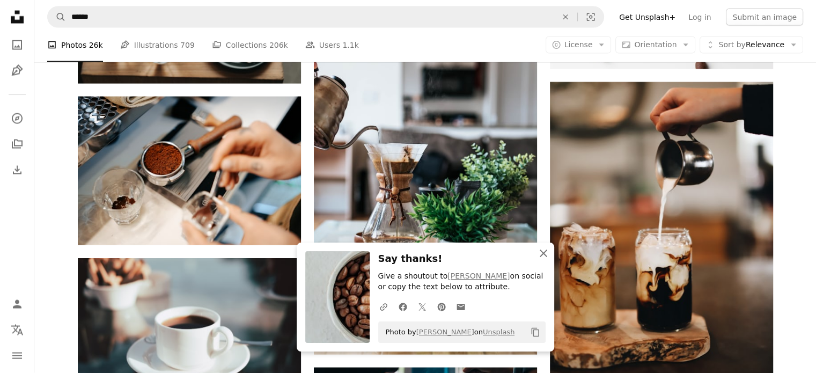
drag, startPoint x: 545, startPoint y: 253, endPoint x: 540, endPoint y: 228, distance: 25.8
click at [545, 255] on icon "An X shape" at bounding box center [543, 253] width 13 height 13
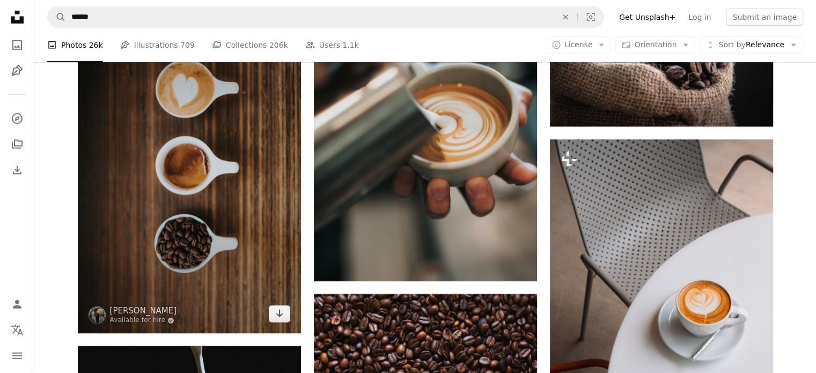
scroll to position [7189, 0]
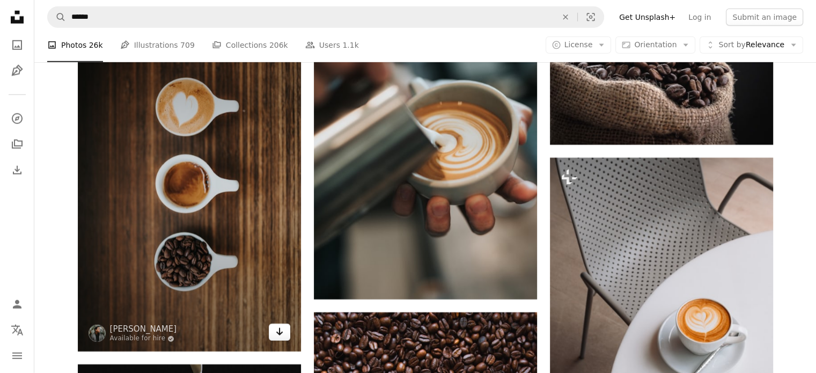
click at [278, 332] on icon "Arrow pointing down" at bounding box center [279, 331] width 9 height 13
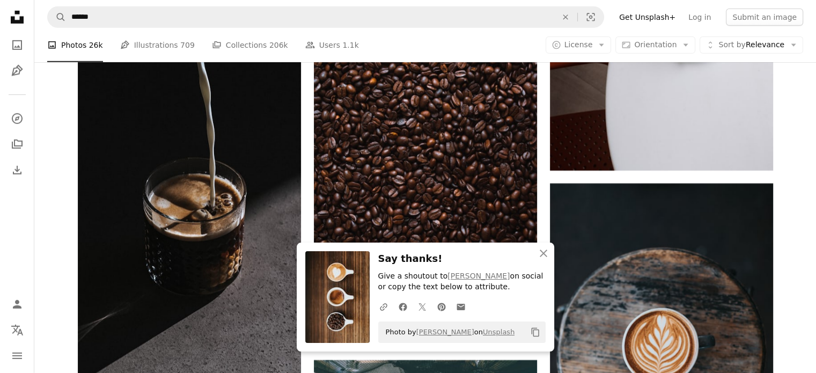
scroll to position [7672, 0]
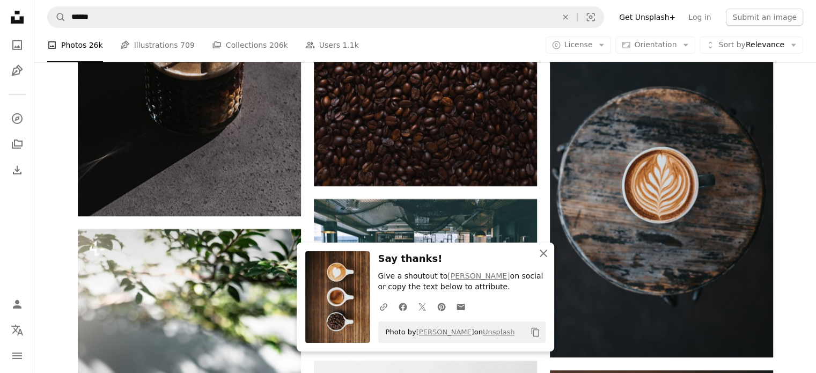
click at [543, 255] on icon "button" at bounding box center [544, 253] width 8 height 8
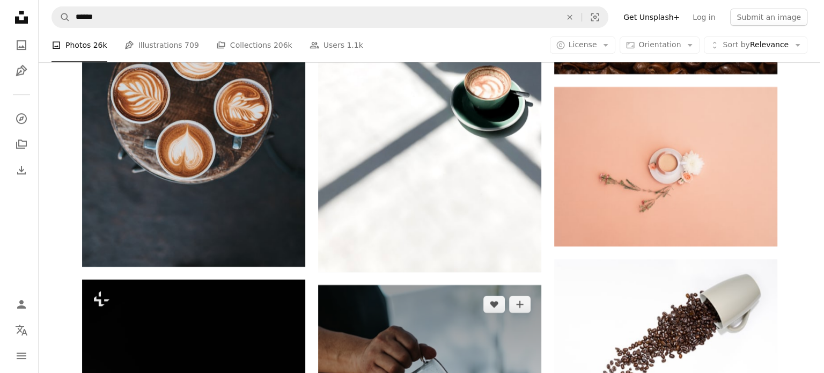
scroll to position [8692, 0]
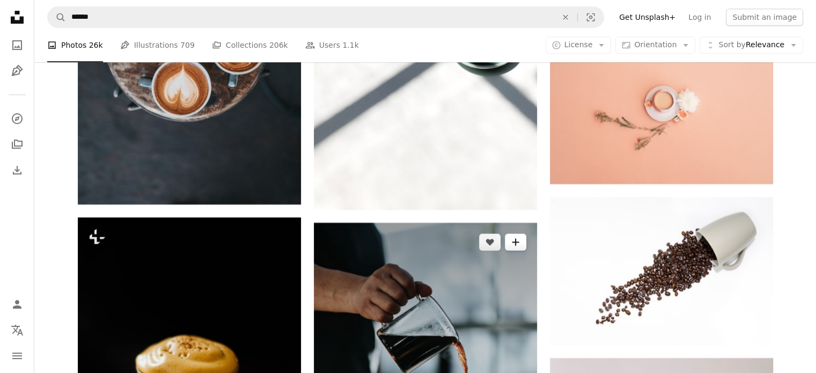
click at [520, 247] on button "A plus sign" at bounding box center [515, 241] width 21 height 17
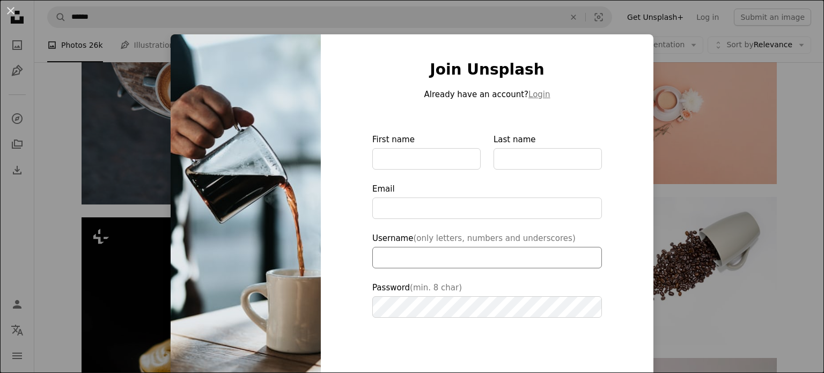
type input "**********"
click at [527, 247] on input "Username (only letters, numbers and underscores)" at bounding box center [487, 257] width 230 height 21
drag, startPoint x: 564, startPoint y: 135, endPoint x: 579, endPoint y: 137, distance: 14.6
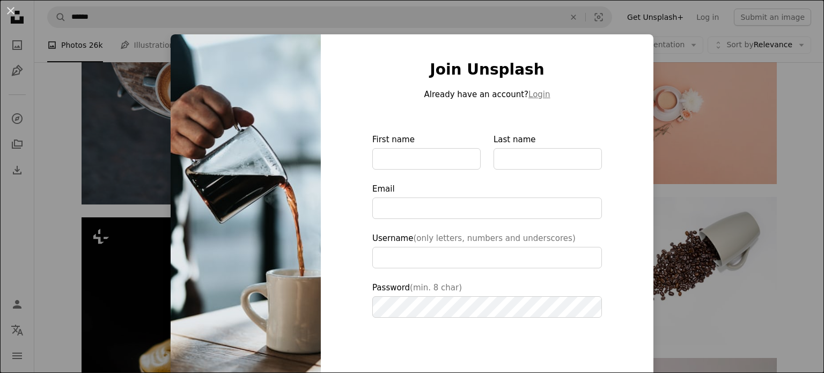
click at [579, 137] on label "Last name" at bounding box center [548, 151] width 108 height 36
click at [579, 148] on input "Last name" at bounding box center [548, 158] width 108 height 21
type input "**********"
drag, startPoint x: 586, startPoint y: 148, endPoint x: 594, endPoint y: 149, distance: 8.7
click at [594, 149] on div "Join Unsplash Already have an account? Login First name Last name Email Usernam…" at bounding box center [487, 242] width 333 height 417
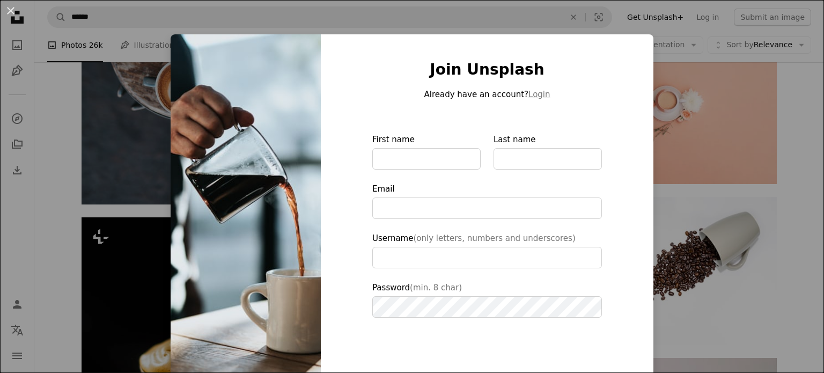
click at [594, 146] on div "Join Unsplash Already have an account? Login First name Last name Email Usernam…" at bounding box center [487, 242] width 333 height 417
click at [588, 148] on div at bounding box center [548, 147] width 108 height 2
click at [588, 148] on input "Last name" at bounding box center [548, 158] width 108 height 21
click at [588, 148] on div at bounding box center [548, 147] width 108 height 2
click at [588, 148] on input "Last name" at bounding box center [548, 158] width 108 height 21
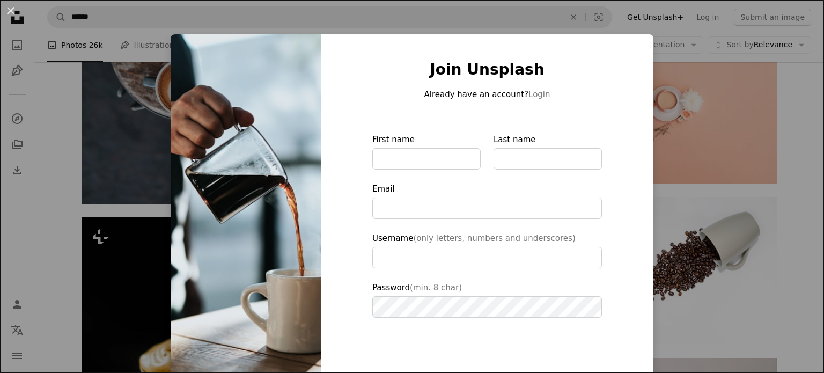
type input "**********"
